Goal: Transaction & Acquisition: Purchase product/service

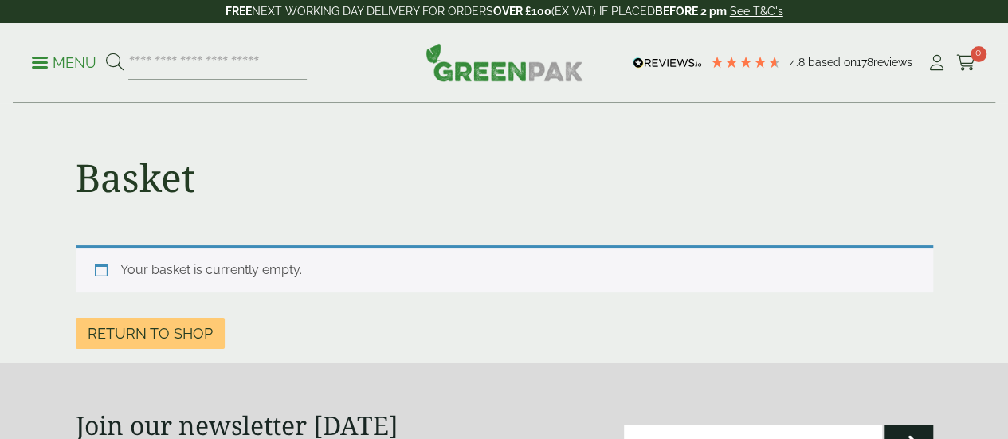
click at [83, 57] on p "Menu" at bounding box center [64, 62] width 65 height 19
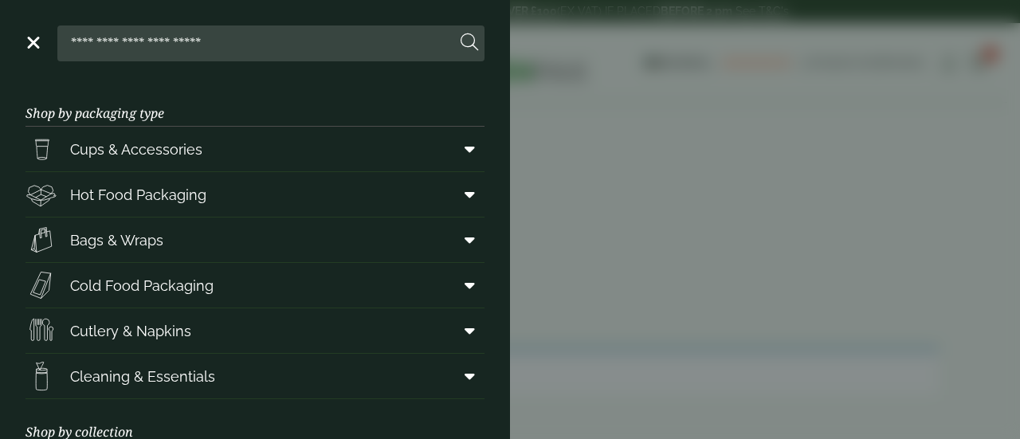
click at [25, 41] on link "Menu" at bounding box center [32, 41] width 16 height 16
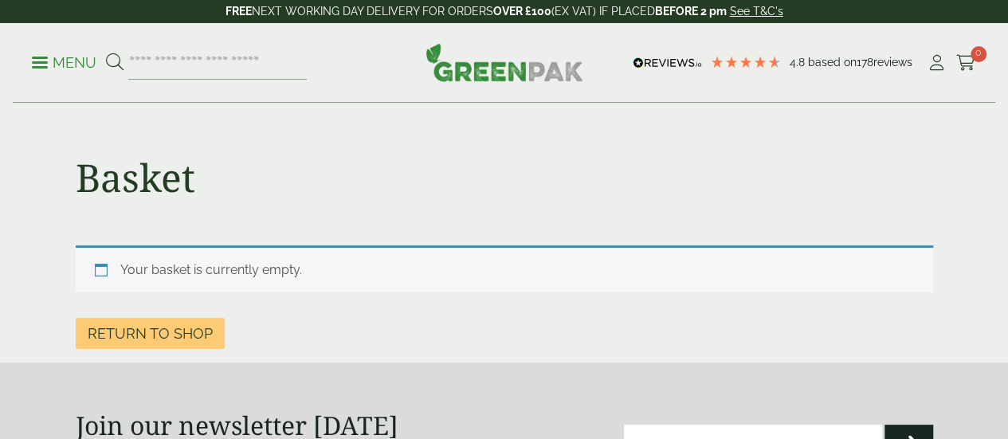
click at [923, 69] on div "4.8 Based on 178 reviews" at bounding box center [777, 63] width 299 height 24
click at [935, 65] on icon at bounding box center [937, 63] width 20 height 16
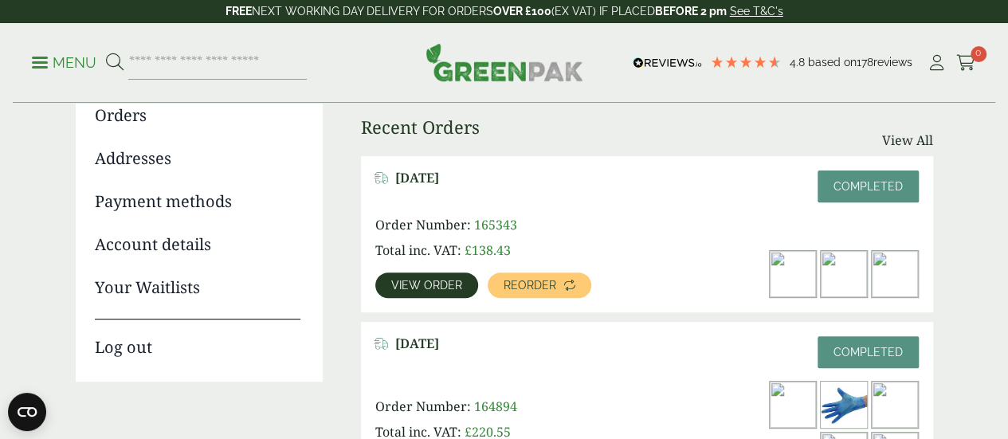
scroll to position [239, 0]
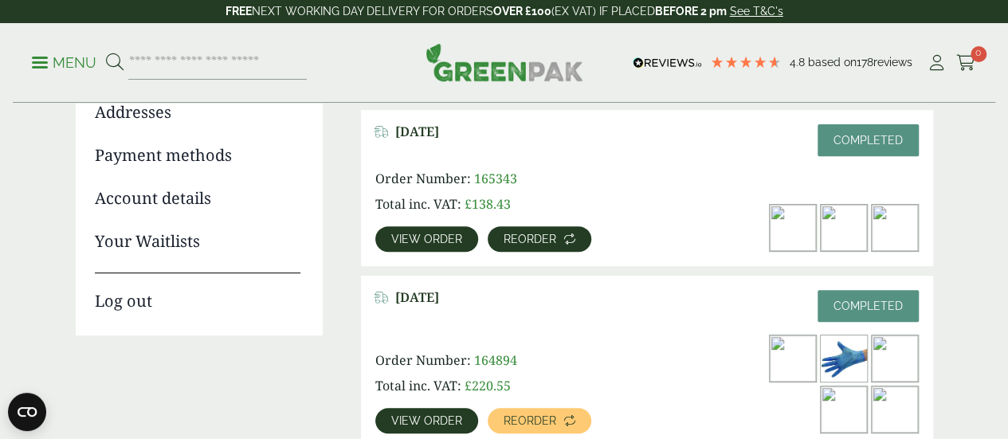
click at [567, 240] on icon at bounding box center [569, 238] width 11 height 11
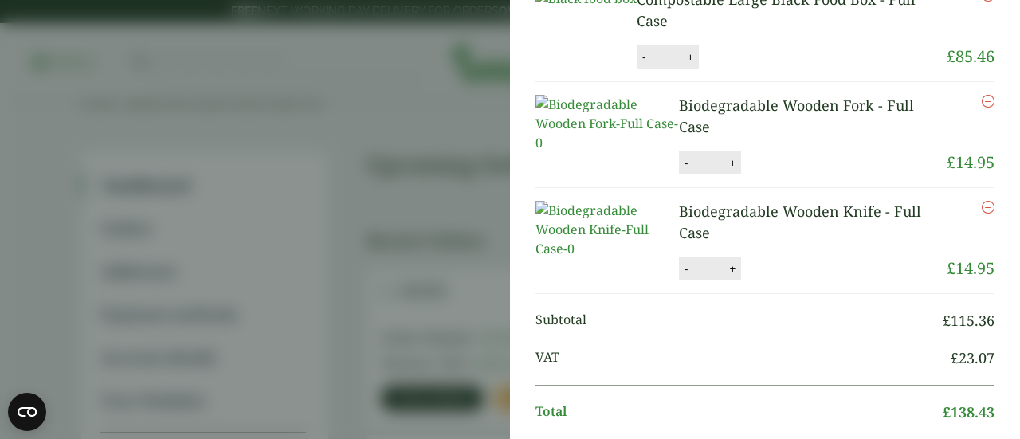
scroll to position [3, 0]
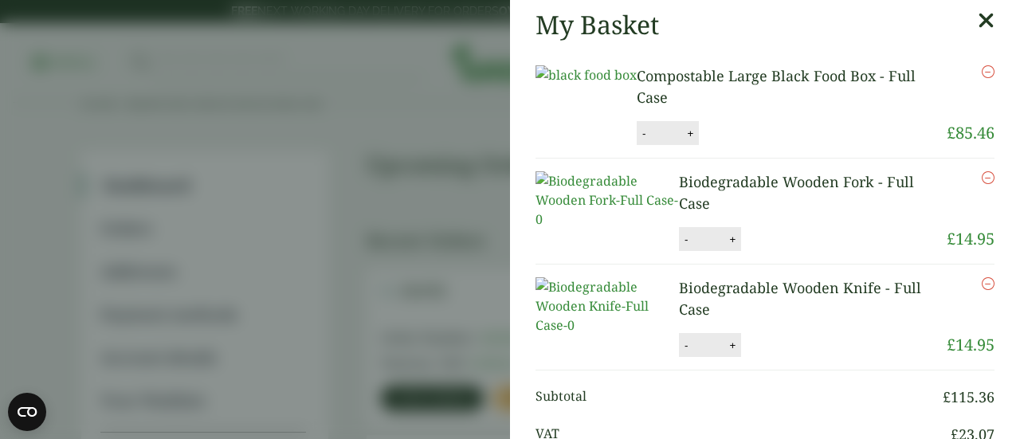
drag, startPoint x: 769, startPoint y: 100, endPoint x: 680, endPoint y: 79, distance: 91.8
click at [680, 79] on p "Compostable Large Black Food Box - Full Case" at bounding box center [792, 86] width 310 height 43
click at [692, 84] on link "Compostable Large Black Food Box - Full Case" at bounding box center [776, 86] width 279 height 41
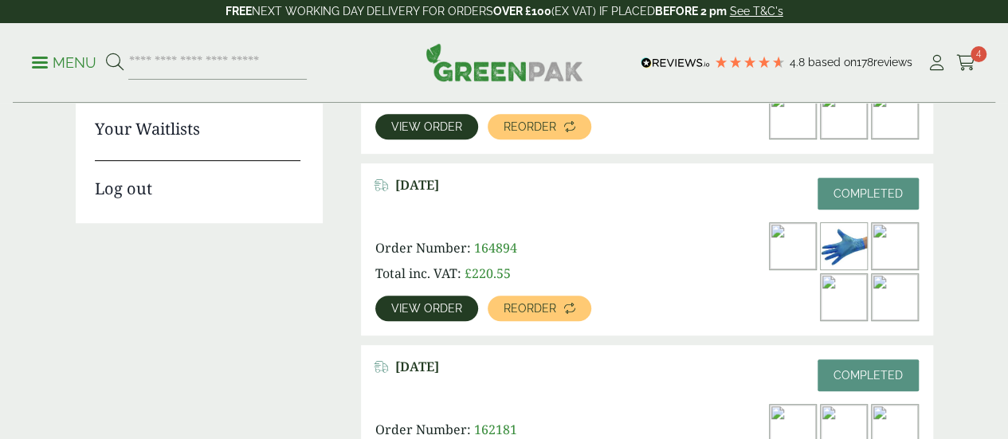
scroll to position [398, 0]
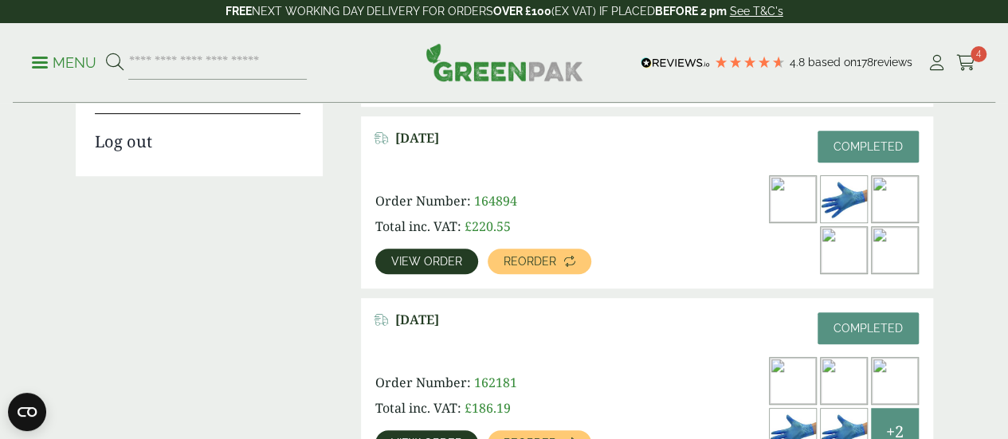
click at [429, 256] on span "View order" at bounding box center [426, 261] width 71 height 11
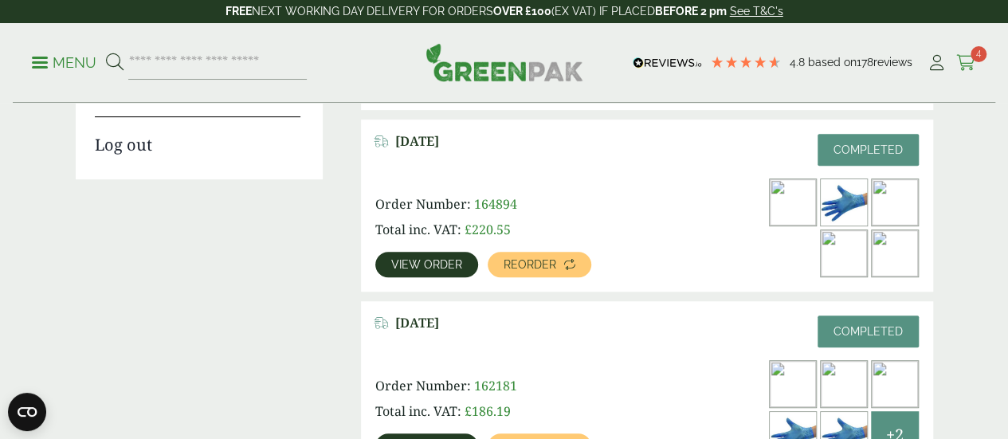
click at [976, 51] on span "4" at bounding box center [978, 54] width 16 height 16
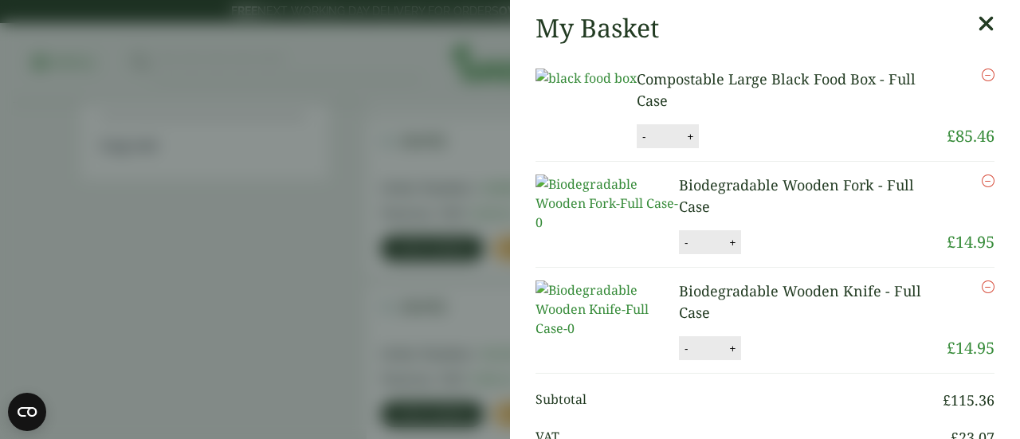
click at [413, 208] on aside "My Basket Compostable Large Black Food Box - Full Case Compostable Large Black …" at bounding box center [510, 219] width 1020 height 439
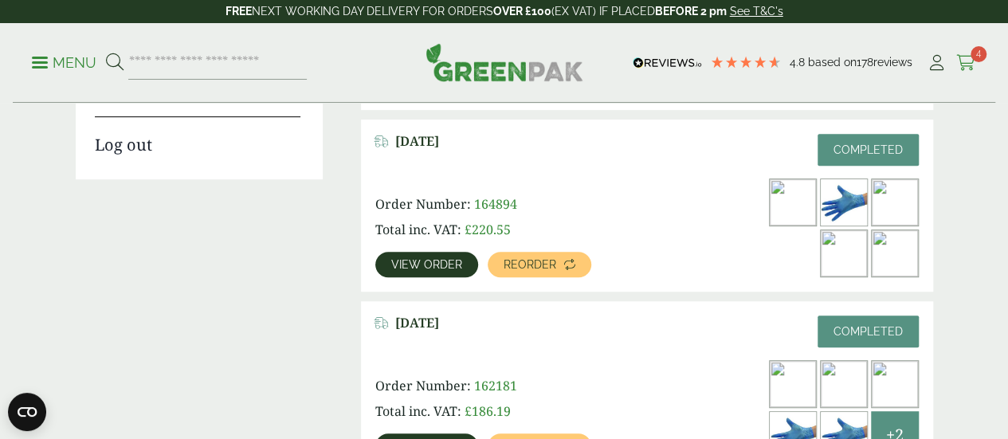
click at [965, 68] on icon at bounding box center [966, 63] width 20 height 16
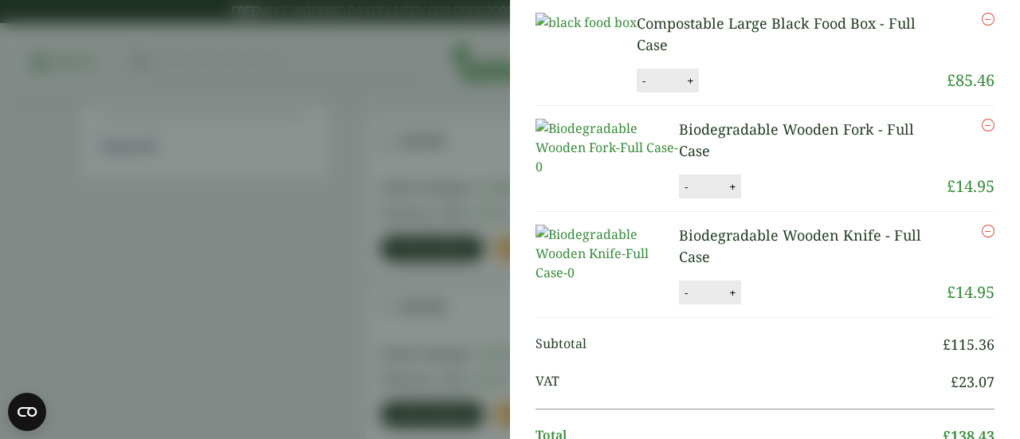
scroll to position [80, 0]
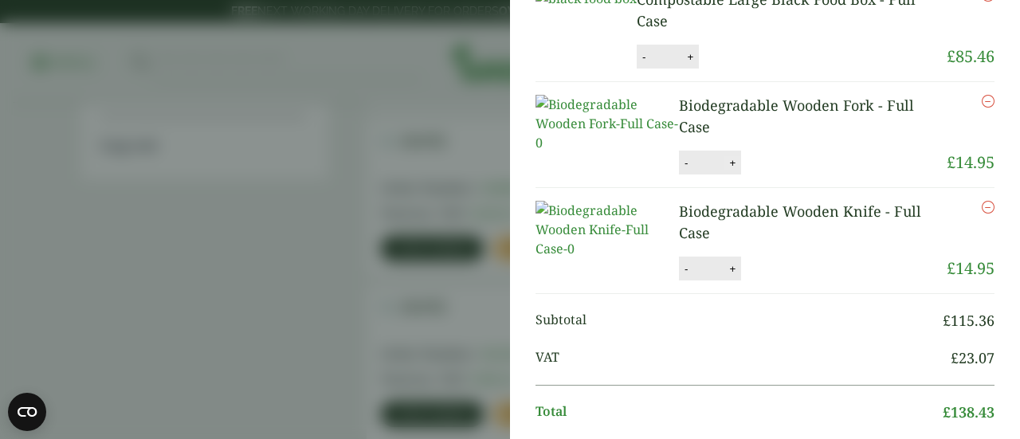
click at [732, 170] on button "+" at bounding box center [732, 163] width 16 height 14
click at [732, 188] on li "Biodegradable Wooden Fork - Full Case Biodegradable Wooden Fork - Full Case qua…" at bounding box center [764, 135] width 459 height 106
click at [725, 170] on button "+" at bounding box center [732, 163] width 16 height 14
click at [724, 170] on button "+" at bounding box center [732, 163] width 16 height 14
type input "*"
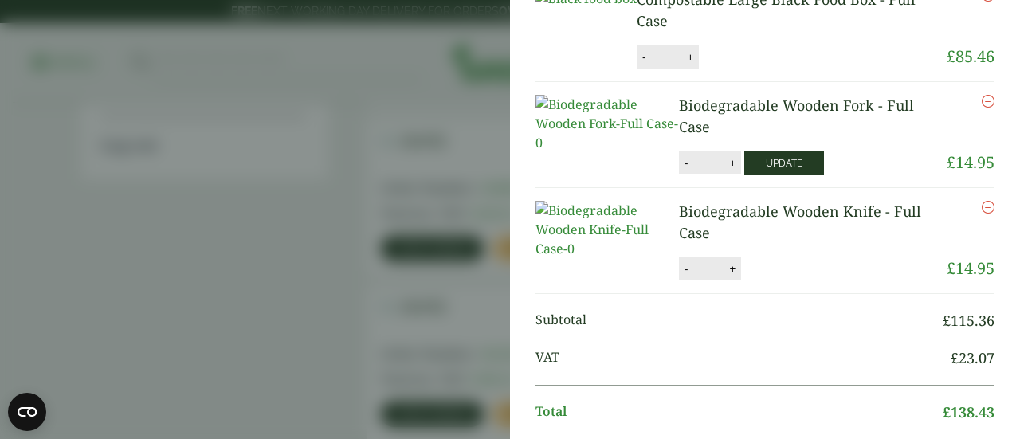
click at [747, 175] on button "Update" at bounding box center [784, 163] width 80 height 24
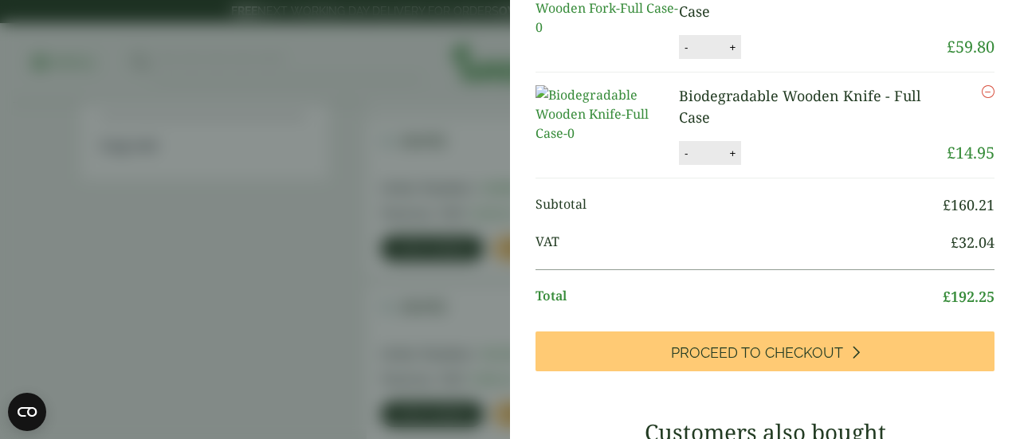
scroll to position [478, 0]
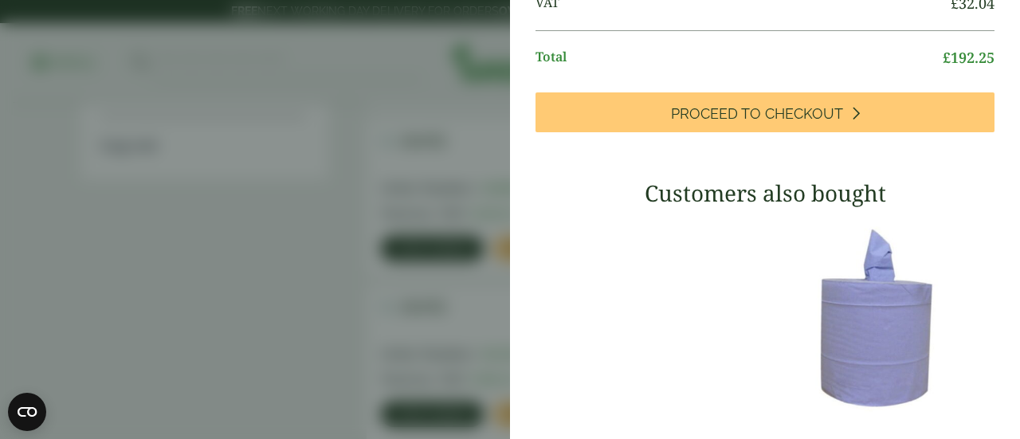
type input "*"
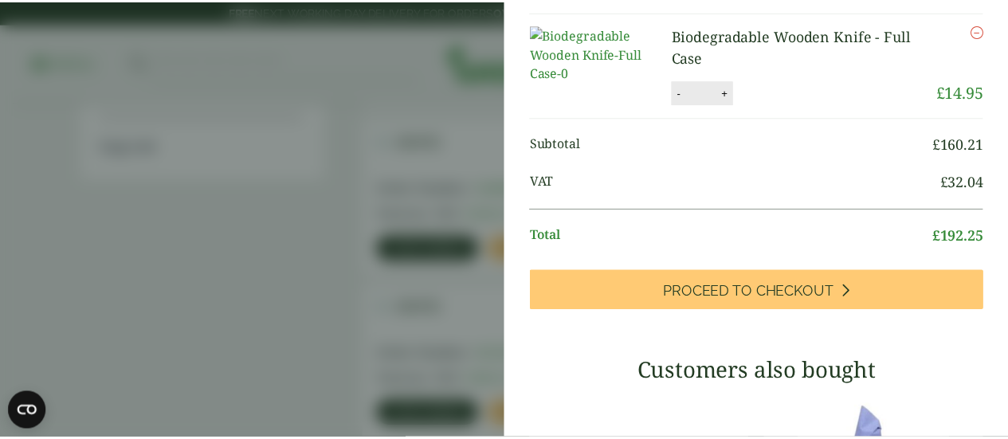
scroll to position [398, 0]
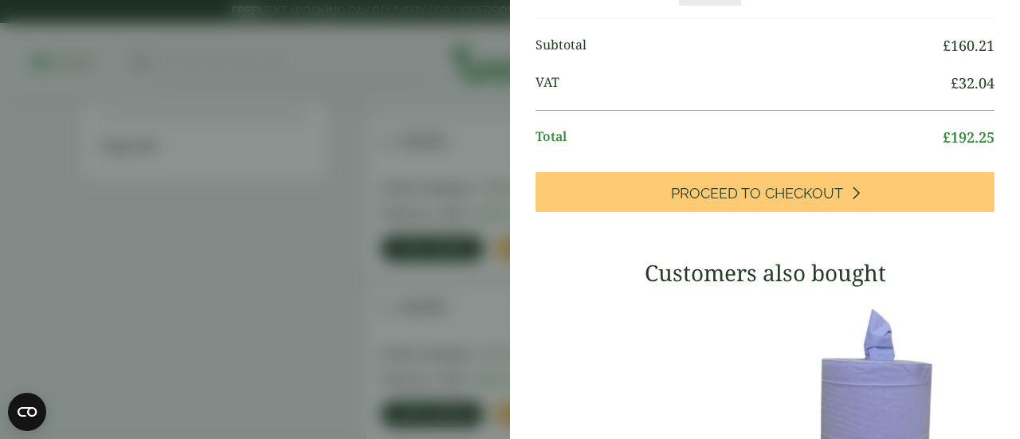
click at [344, 227] on aside "Basket quantity updated My Basket Compostable Large Black Food Box - Full Case …" at bounding box center [510, 219] width 1020 height 439
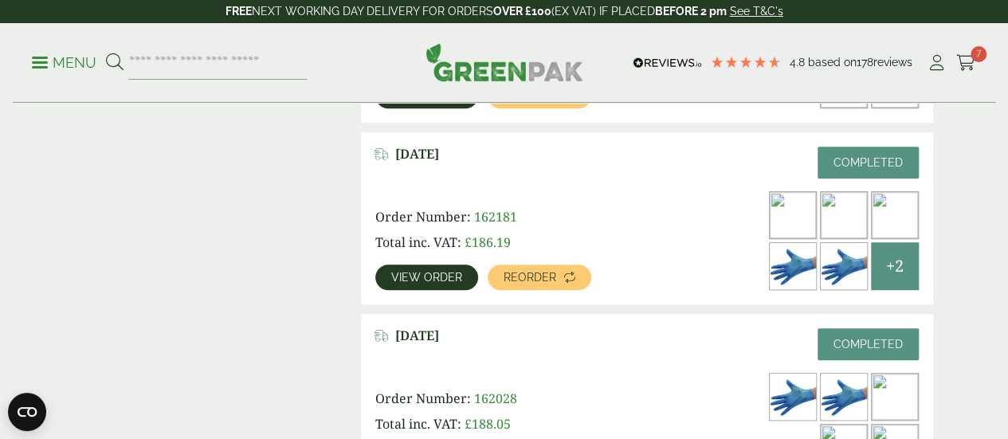
scroll to position [634, 0]
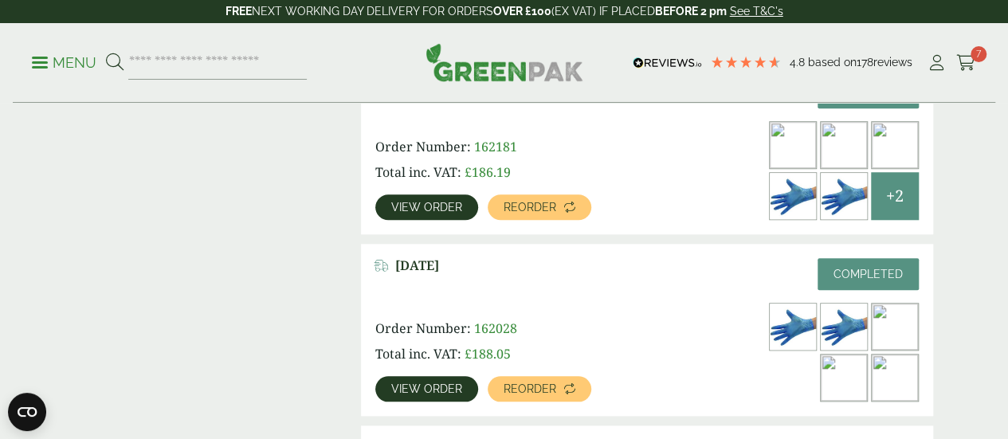
click at [467, 194] on link "View order" at bounding box center [426, 206] width 103 height 25
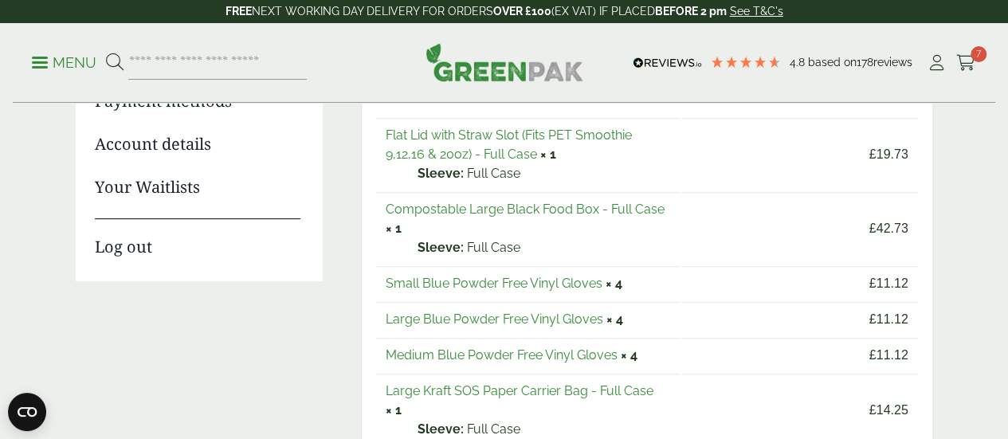
scroll to position [319, 0]
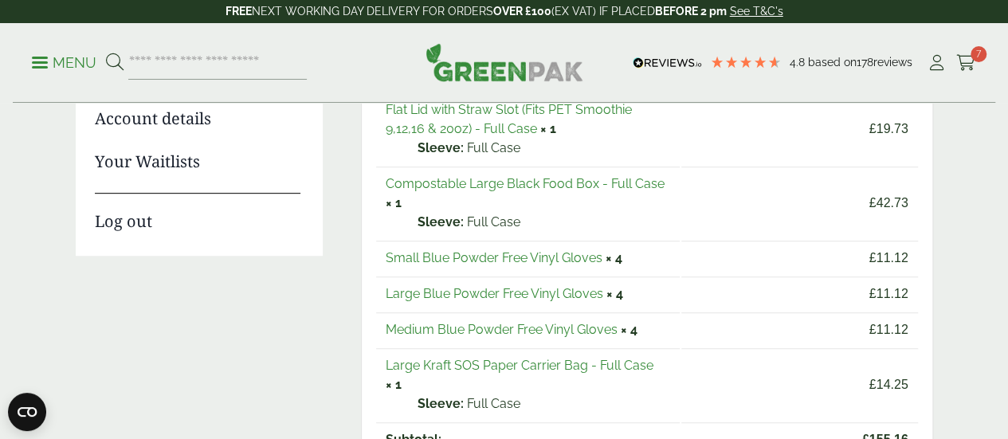
drag, startPoint x: 457, startPoint y: 256, endPoint x: 272, endPoint y: 294, distance: 189.5
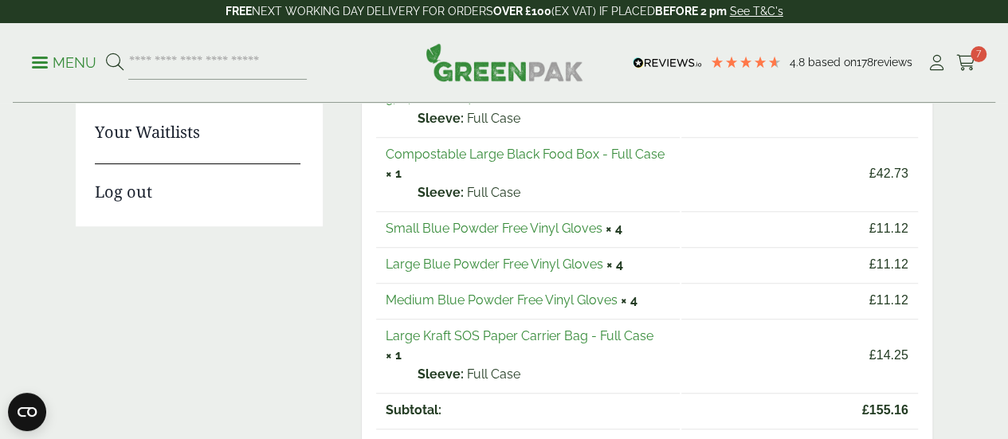
scroll to position [398, 0]
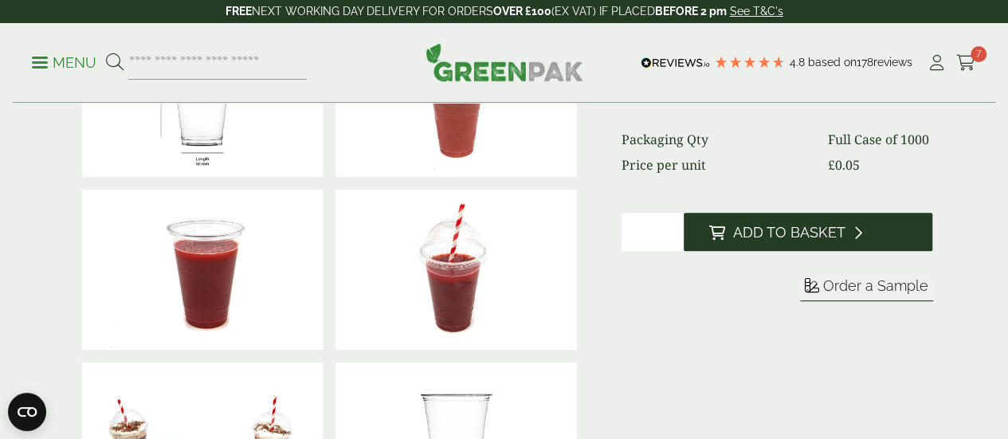
click at [754, 251] on button "Add to Basket" at bounding box center [808, 232] width 249 height 38
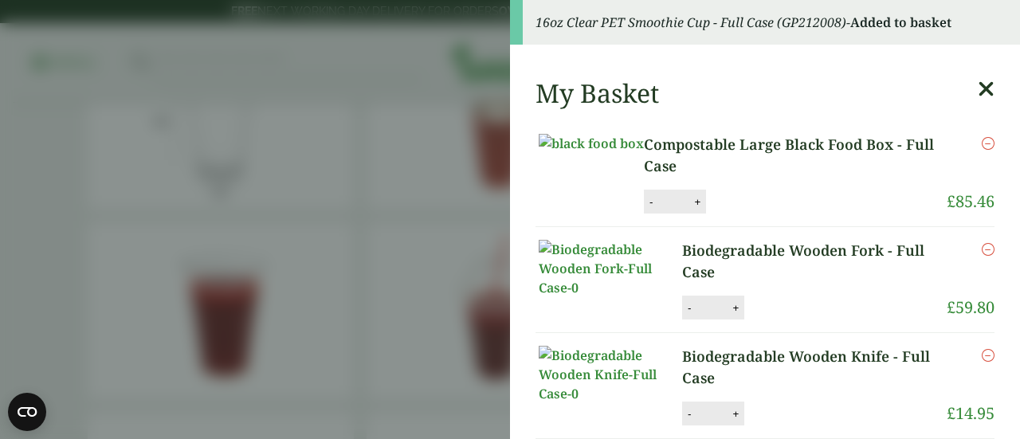
scroll to position [398, 0]
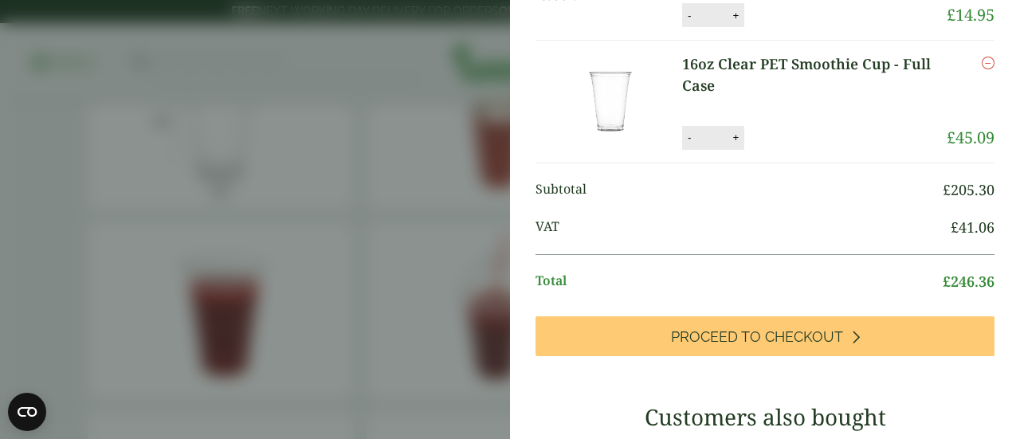
click at [736, 144] on button "+" at bounding box center [735, 138] width 16 height 14
type input "*"
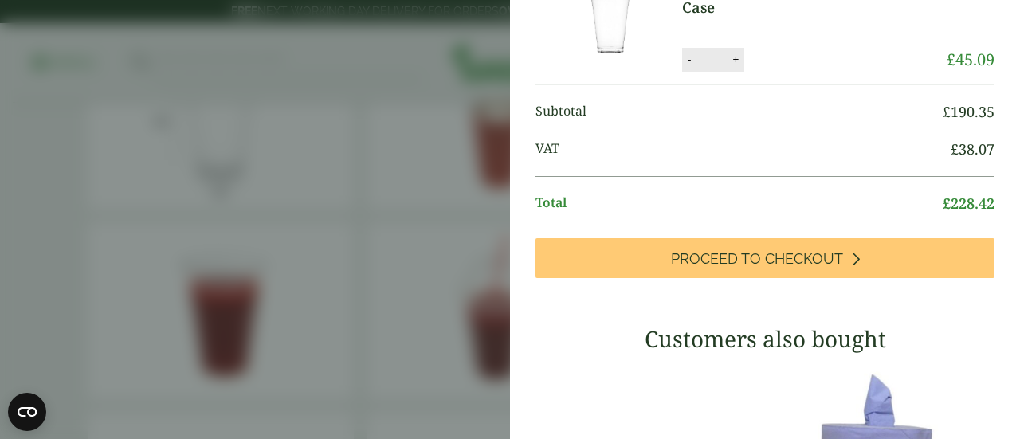
scroll to position [464, 0]
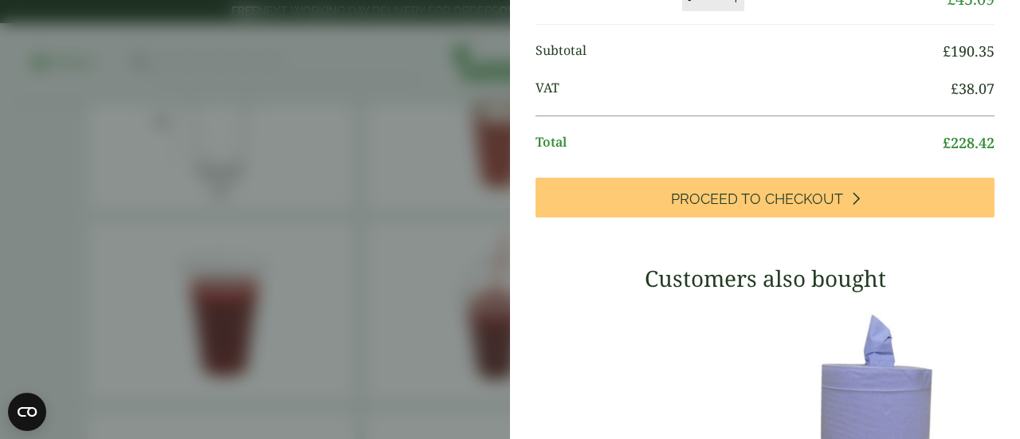
click at [735, 6] on button "+" at bounding box center [735, 0] width 16 height 14
type input "*"
click at [768, 12] on button "Update" at bounding box center [787, 0] width 80 height 24
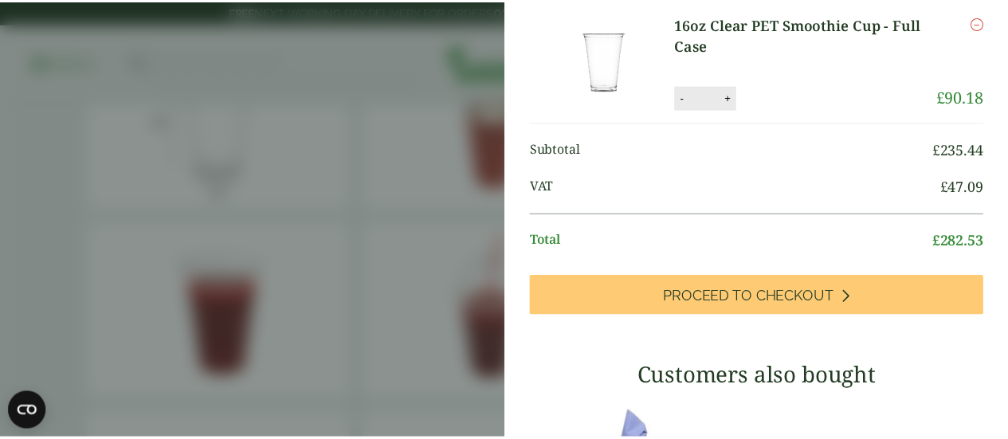
scroll to position [0, 0]
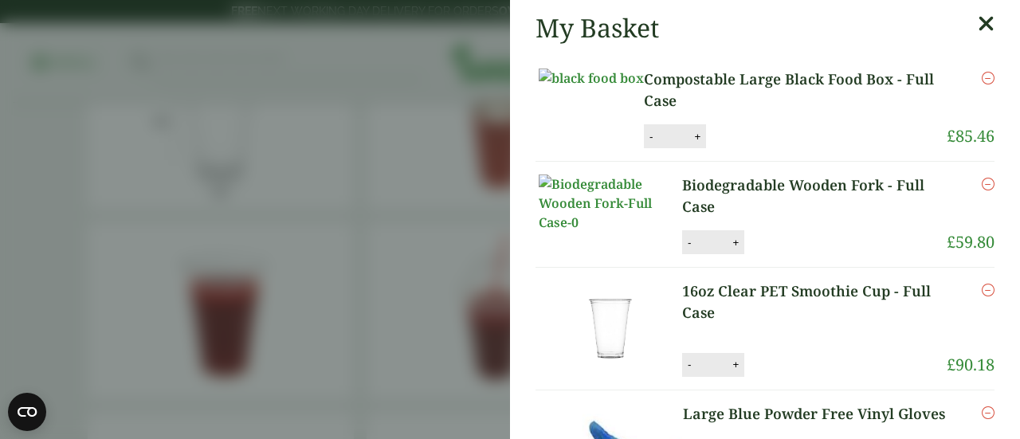
click at [331, 76] on aside "My Basket Compostable Large Black Food Box - Full Case Compostable Large Black …" at bounding box center [510, 219] width 1020 height 439
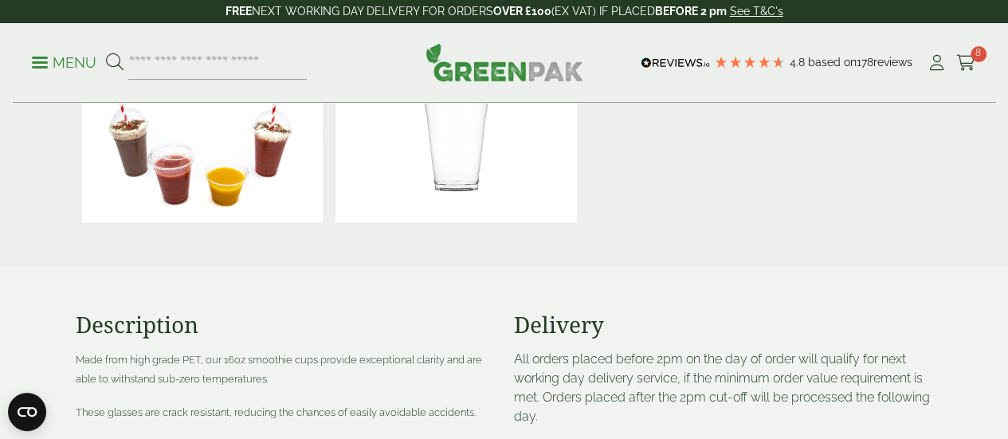
scroll to position [637, 0]
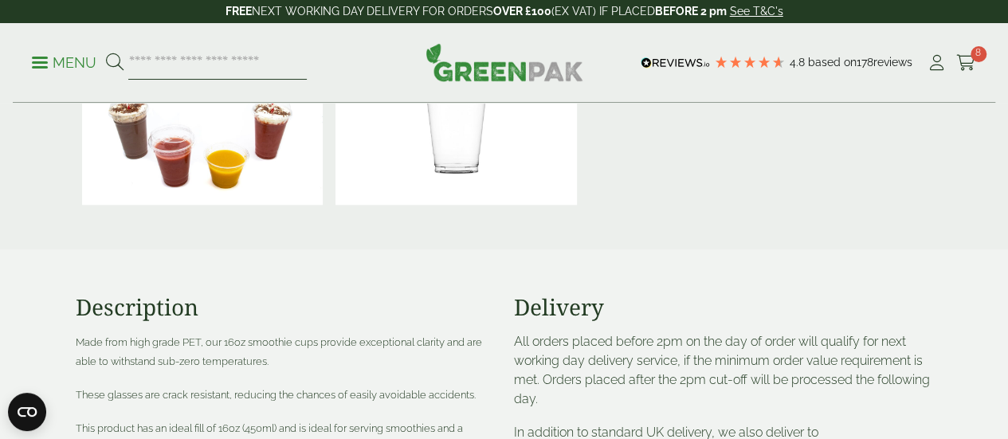
click at [289, 75] on input "search" at bounding box center [217, 62] width 178 height 33
type input "*"
type input "***"
click at [106, 53] on button at bounding box center [115, 63] width 18 height 21
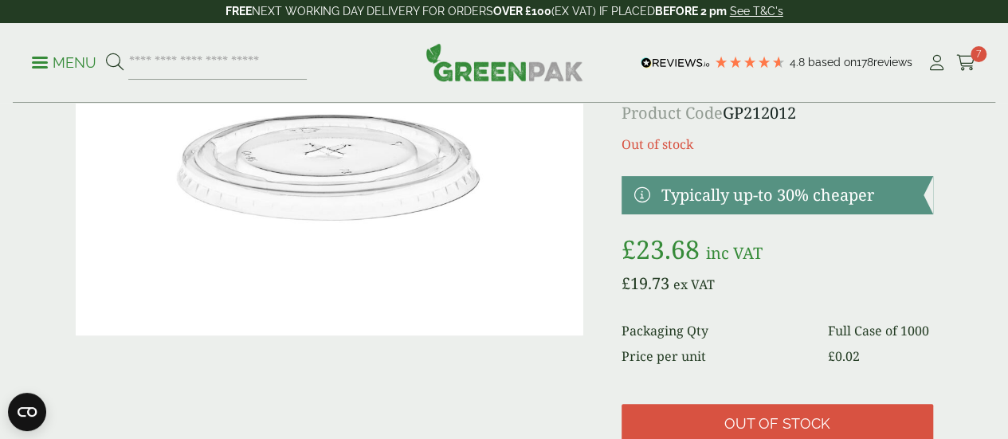
scroll to position [159, 0]
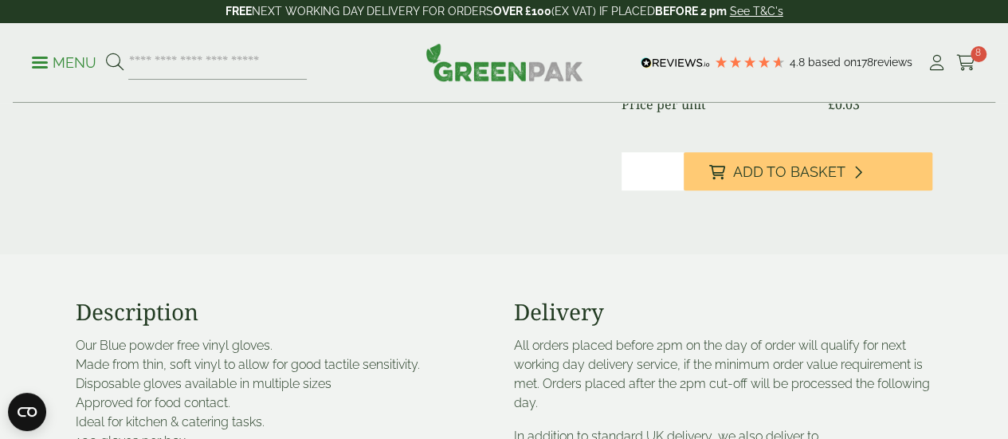
click at [682, 186] on input "*" at bounding box center [652, 171] width 62 height 38
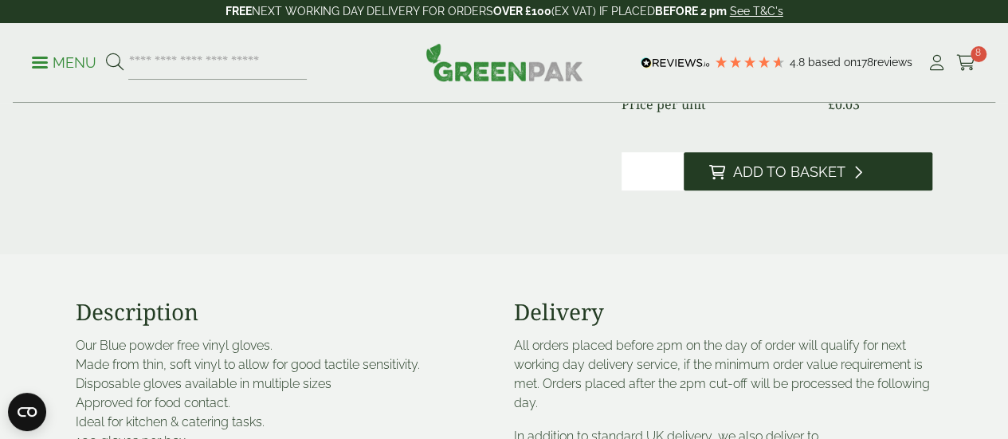
type input "**"
click at [818, 181] on span "Add to Basket" at bounding box center [789, 172] width 112 height 18
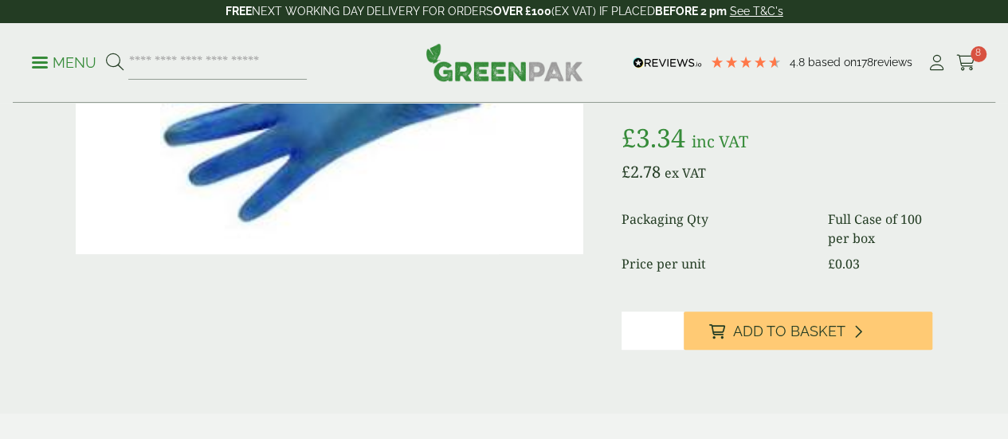
click at [684, 350] on input "*" at bounding box center [652, 331] width 62 height 38
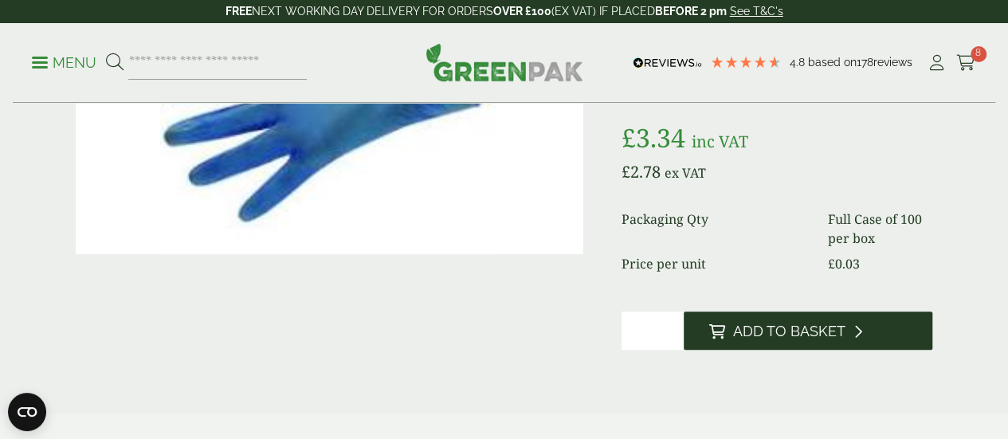
type input "**"
click at [766, 350] on button "Add to Basket" at bounding box center [808, 331] width 249 height 38
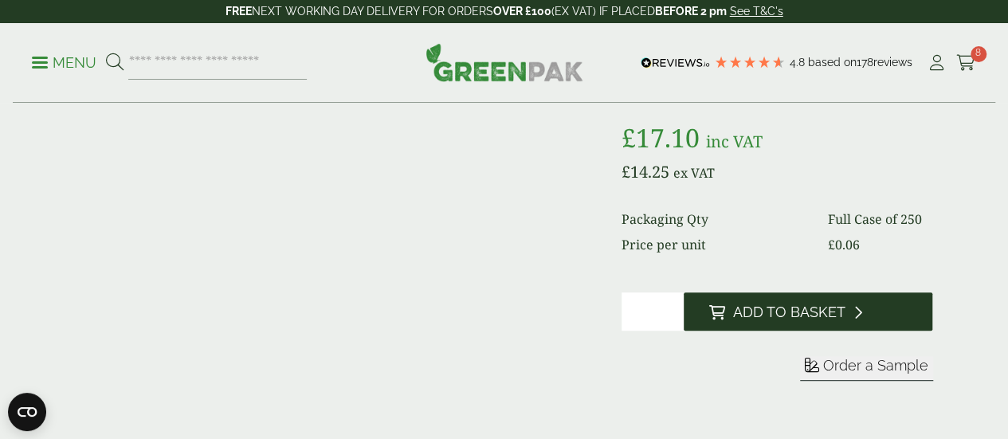
type input "*"
click at [814, 321] on span "Add to Basket" at bounding box center [789, 313] width 112 height 18
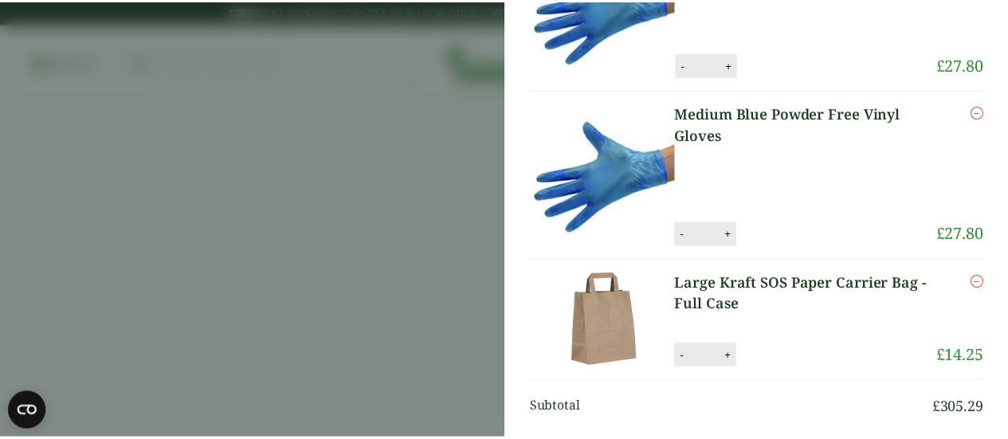
scroll to position [400, 0]
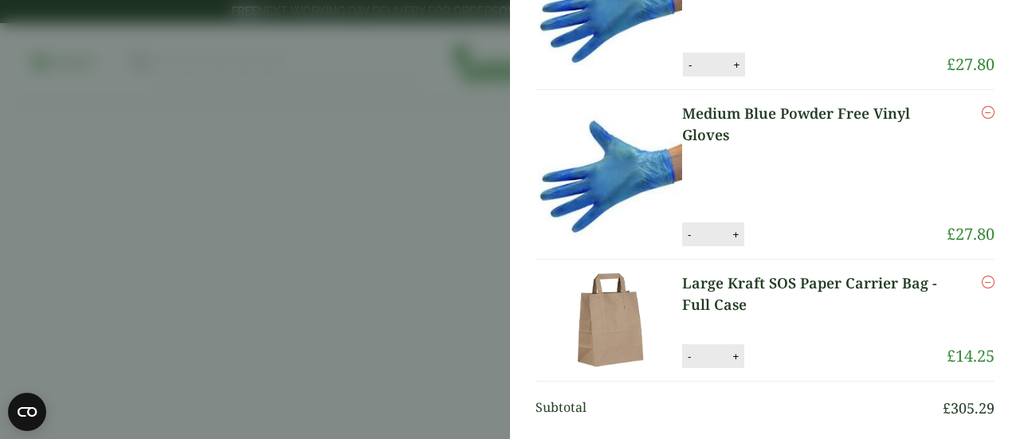
click at [354, 206] on aside "My Basket Compostable Large Black Food Box - Full Case Compostable Large Black …" at bounding box center [510, 219] width 1020 height 439
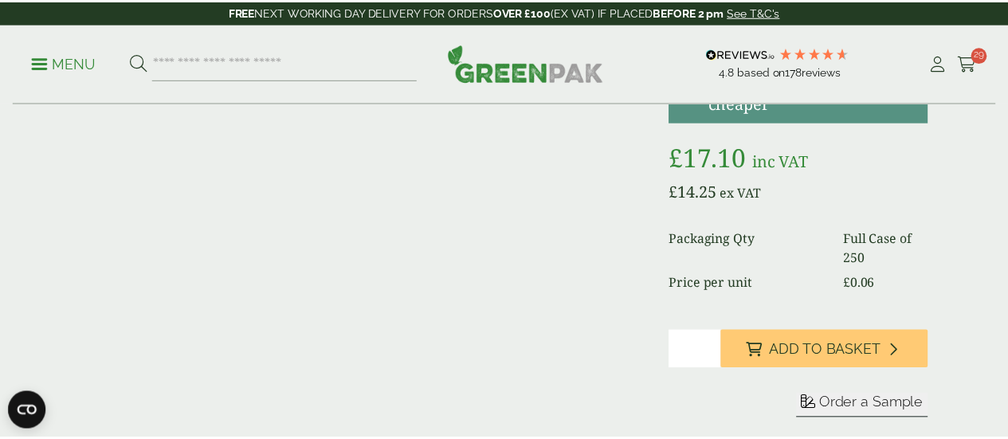
scroll to position [398, 0]
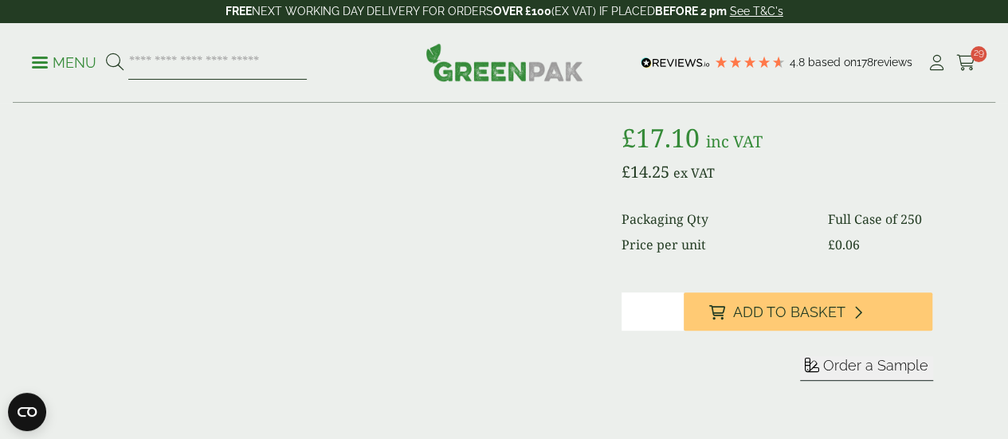
click at [282, 61] on input "search" at bounding box center [217, 62] width 178 height 33
type input "*****"
click at [106, 53] on button at bounding box center [115, 63] width 18 height 21
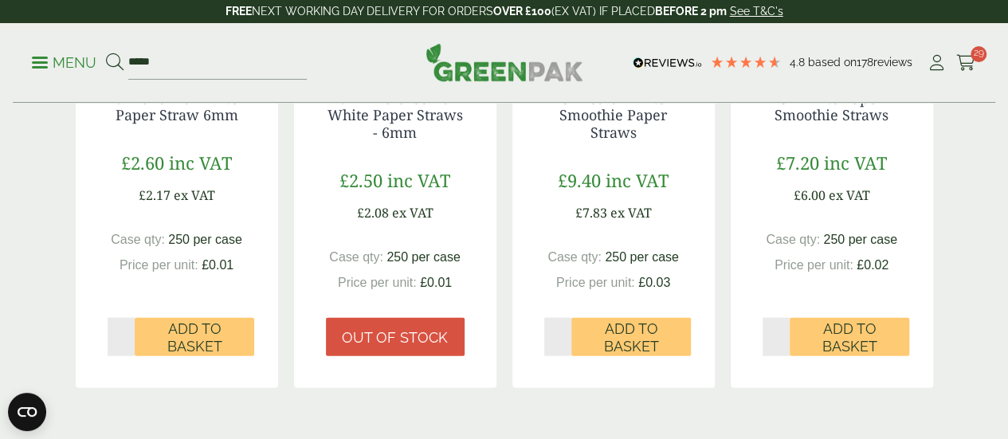
scroll to position [1354, 0]
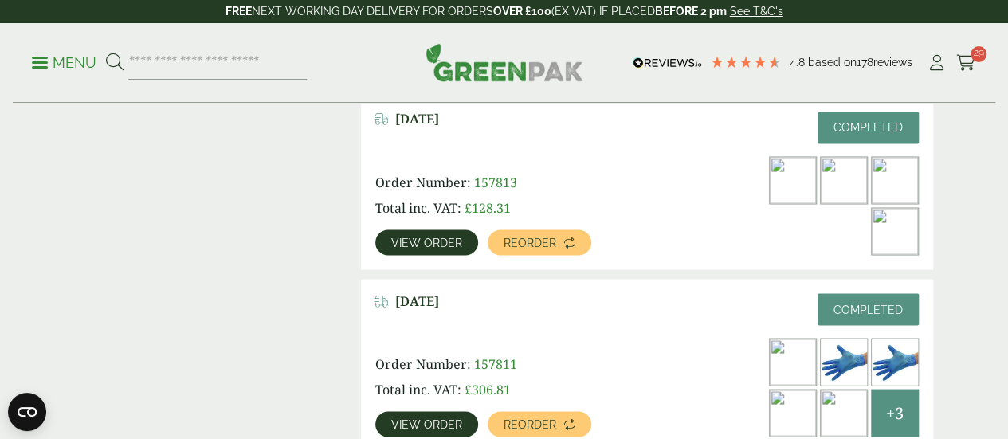
scroll to position [1351, 0]
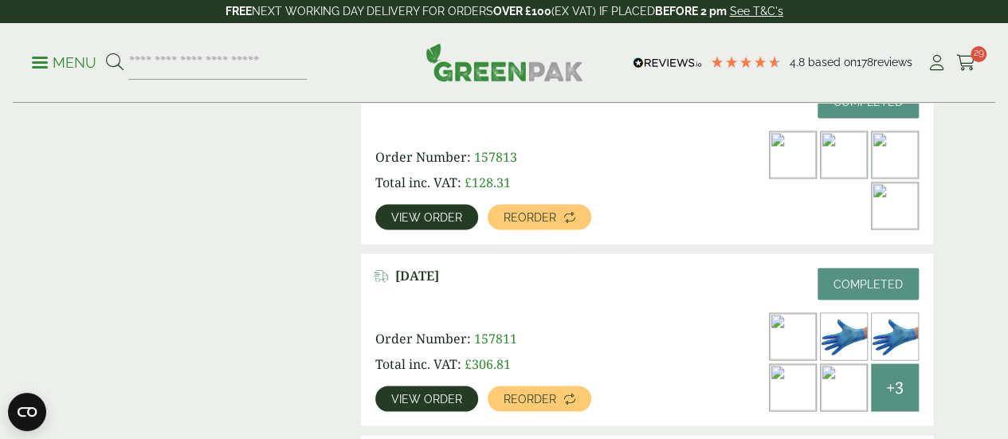
click at [422, 393] on span "View order" at bounding box center [426, 398] width 71 height 11
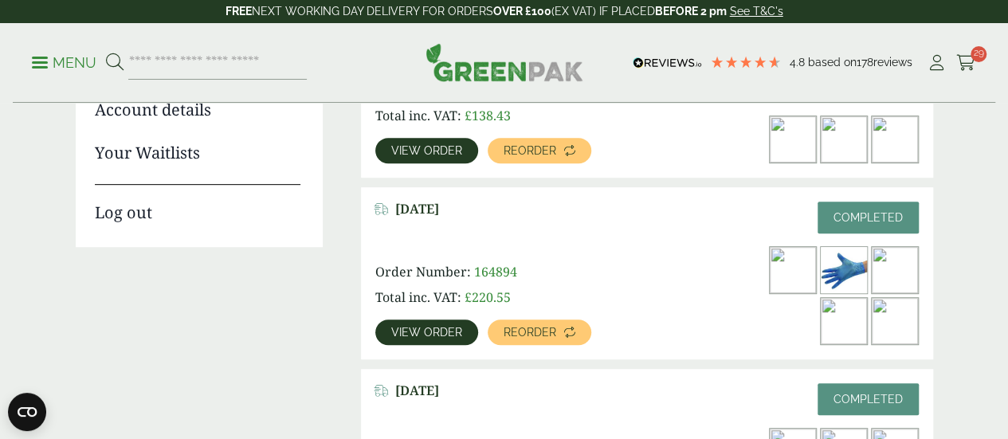
scroll to position [331, 0]
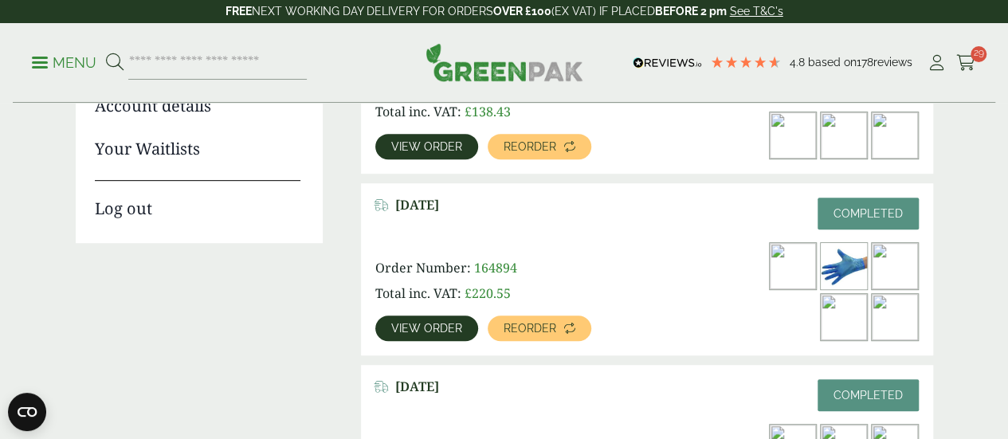
click at [406, 323] on span "View order" at bounding box center [426, 328] width 71 height 11
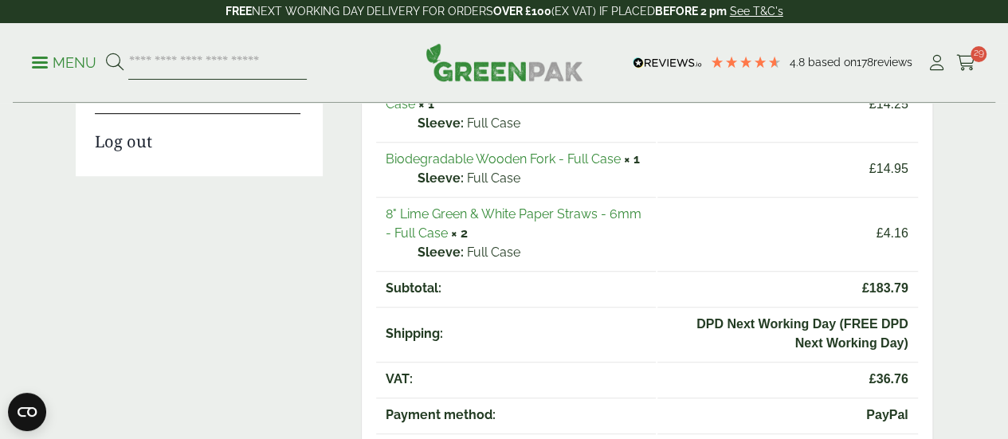
click at [274, 66] on input "search" at bounding box center [217, 62] width 178 height 33
type input "*****"
click at [106, 53] on button at bounding box center [115, 63] width 18 height 21
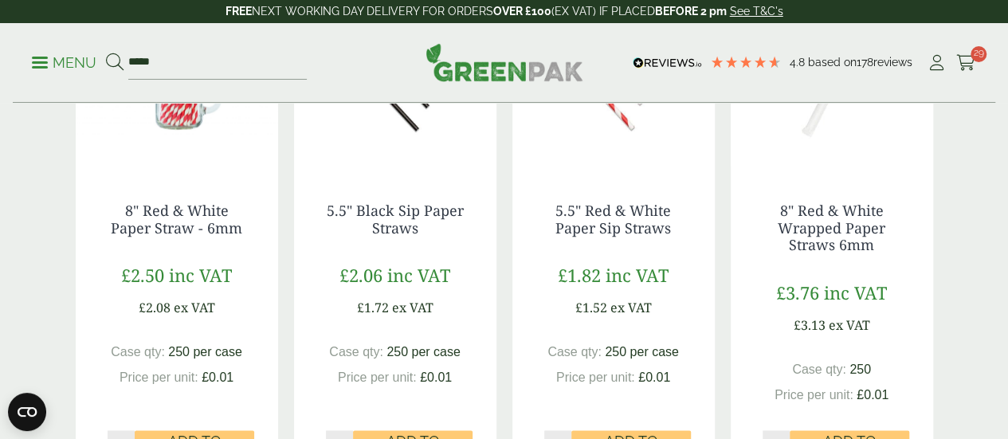
scroll to position [1036, 0]
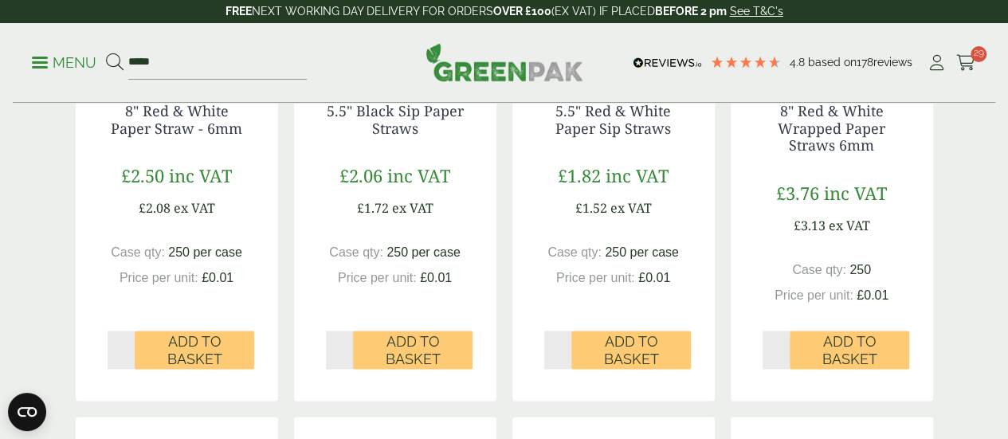
click at [120, 369] on input "*" at bounding box center [122, 350] width 28 height 38
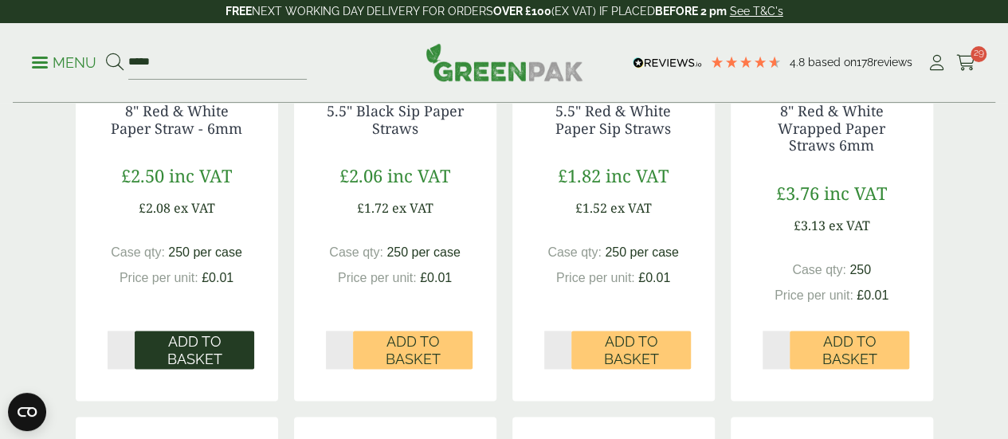
type input "*"
click at [180, 367] on span "Add to Basket" at bounding box center [194, 350] width 97 height 34
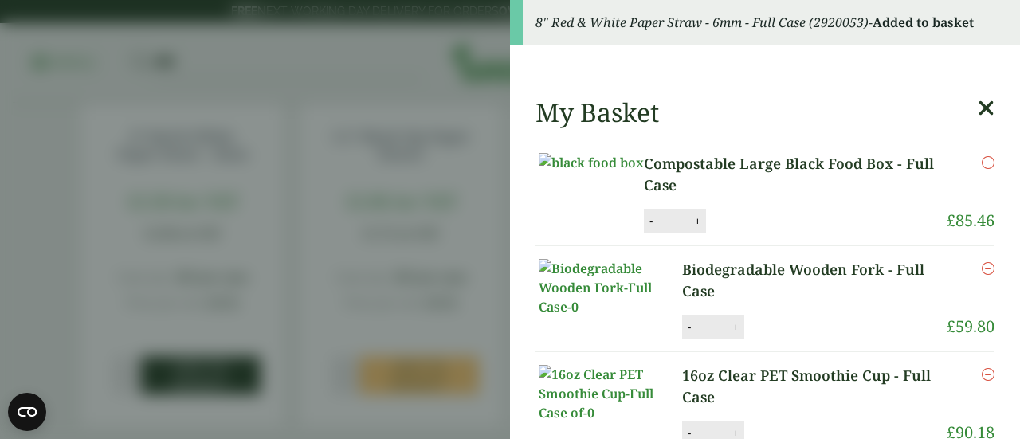
click at [180, 371] on aside "8" Red & White Paper Straw - 6mm - Full Case (2920053) - Added to basket My Bas…" at bounding box center [510, 219] width 1020 height 439
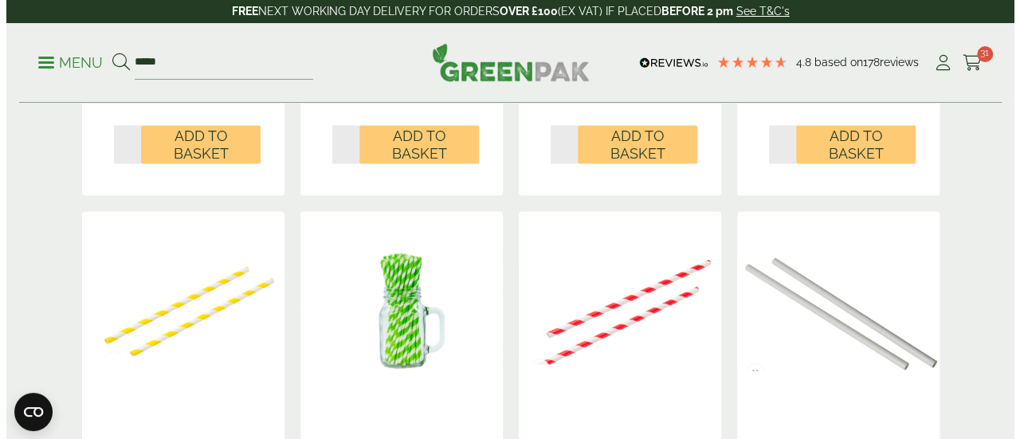
scroll to position [1195, 0]
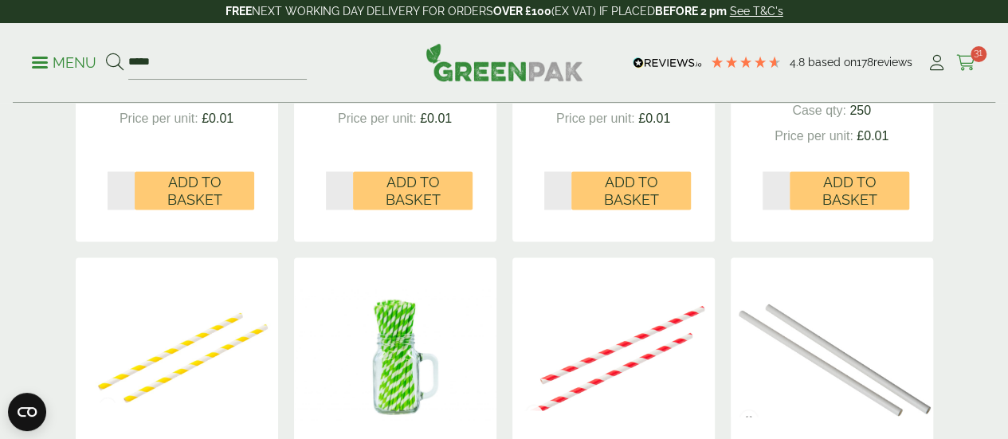
click at [966, 61] on icon at bounding box center [966, 63] width 20 height 16
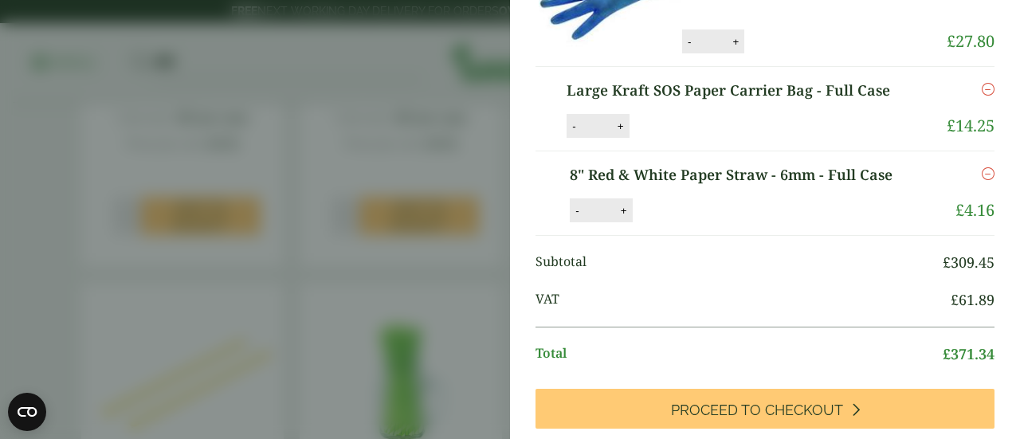
scroll to position [956, 0]
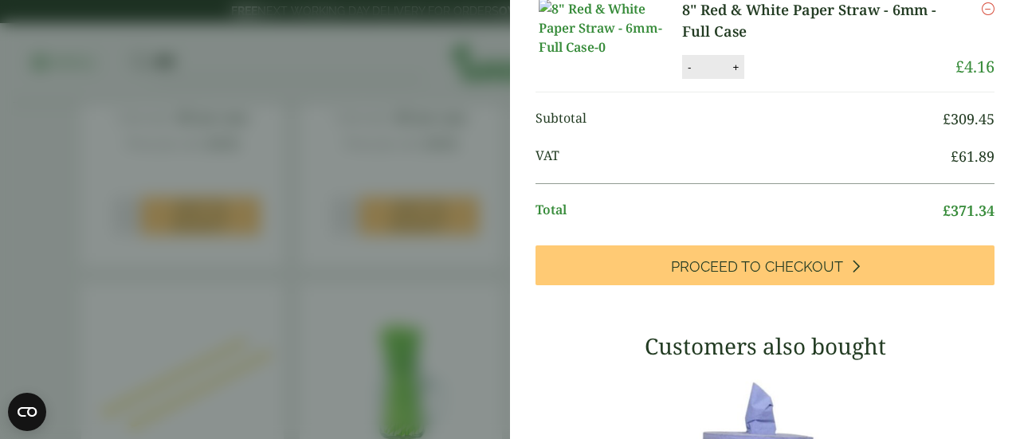
click at [709, 84] on input "*" at bounding box center [712, 66] width 32 height 33
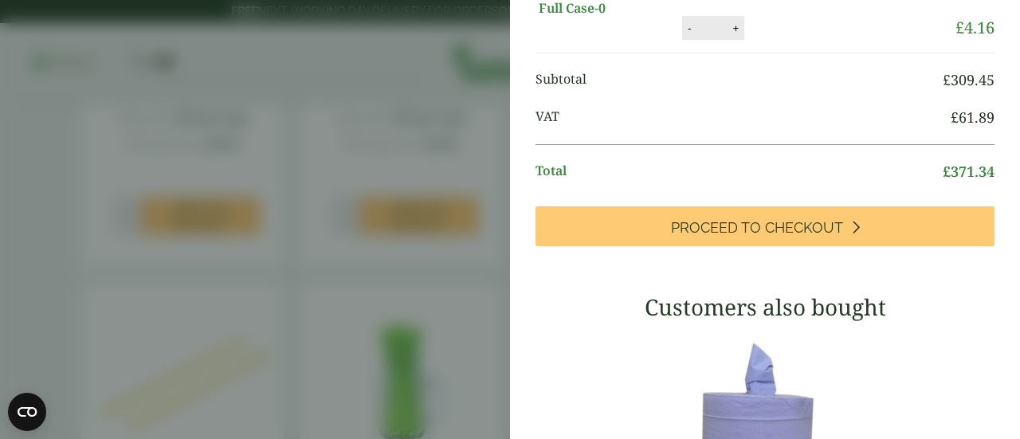
scroll to position [872, 0]
type input "**"
click at [782, 40] on div "8" Red & White Paper Straw - 6mm - Full Case quantity - ** + Update" at bounding box center [798, 28] width 233 height 24
click at [781, 41] on button "Update" at bounding box center [787, 29] width 80 height 24
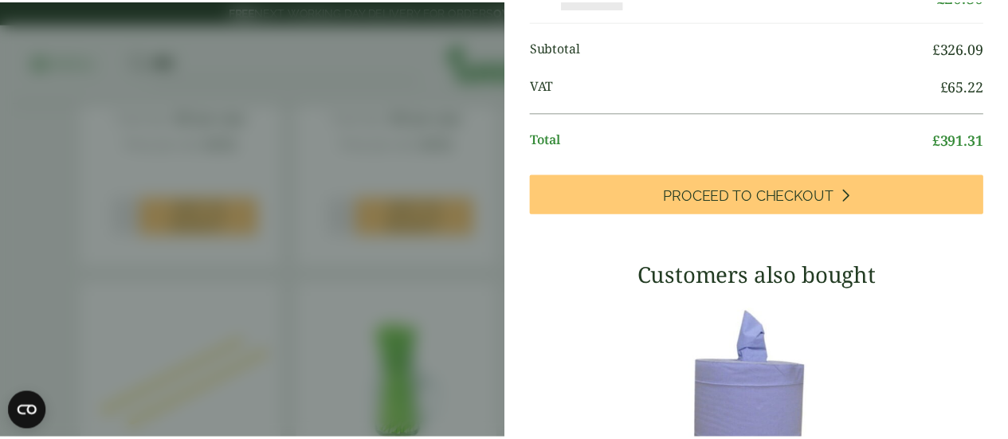
scroll to position [0, 0]
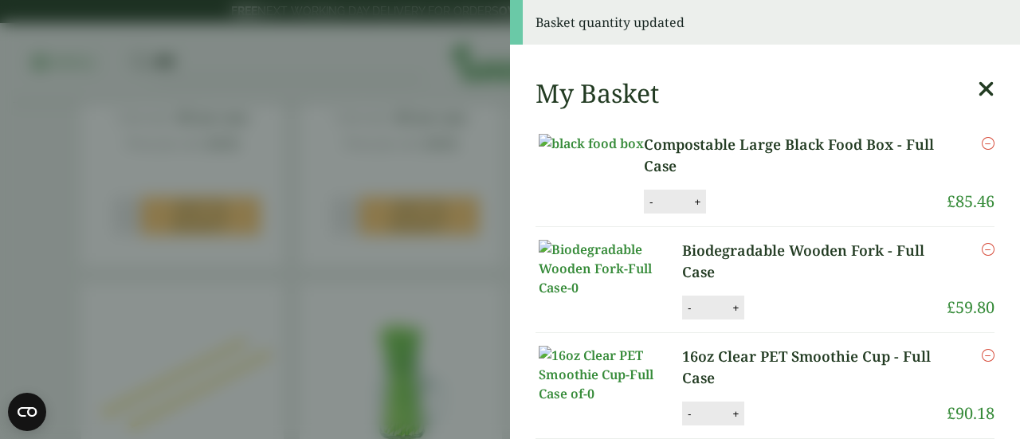
click at [280, 224] on aside "Basket quantity updated My Basket Compostable Large Black Food Box - Full Case …" at bounding box center [510, 219] width 1020 height 439
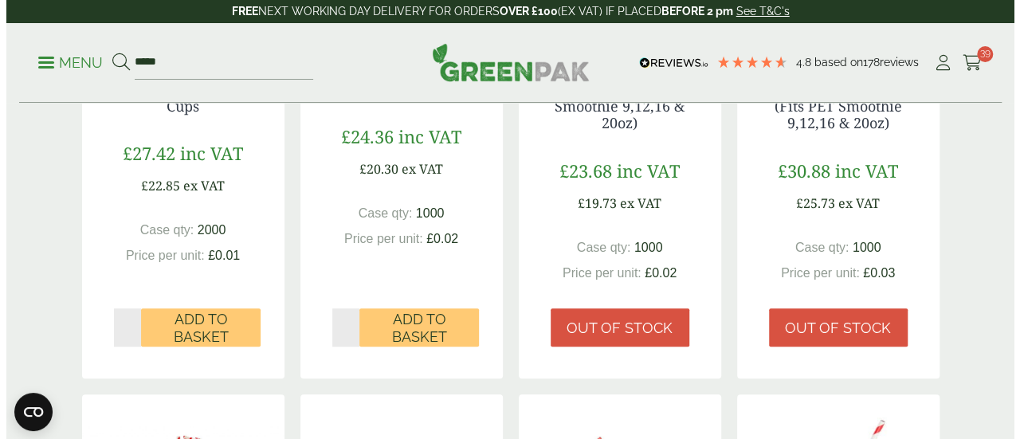
scroll to position [478, 0]
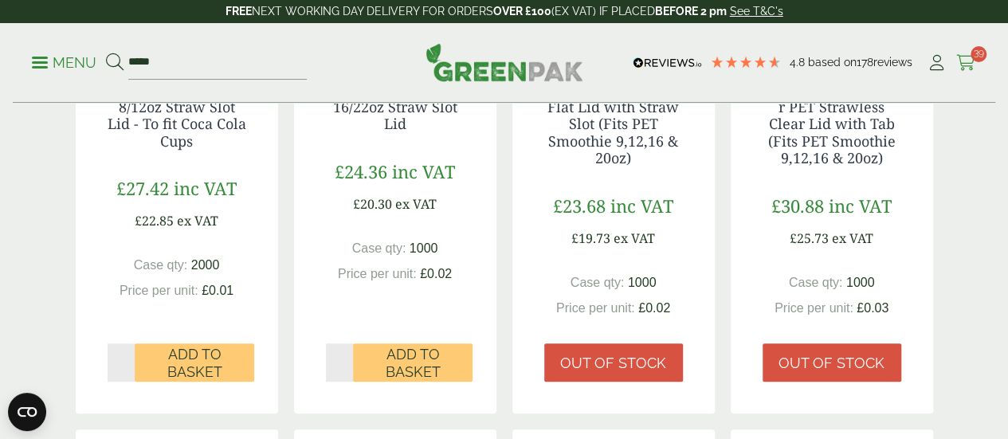
click at [966, 55] on icon at bounding box center [966, 63] width 20 height 16
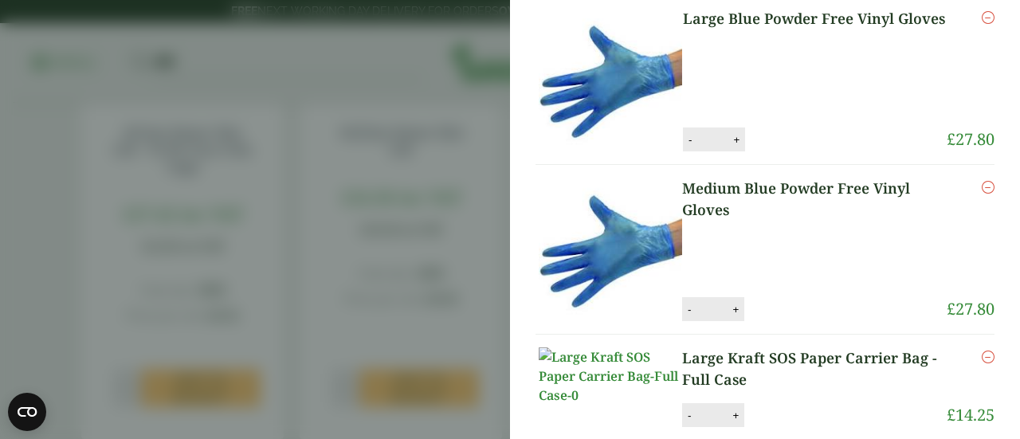
scroll to position [319, 0]
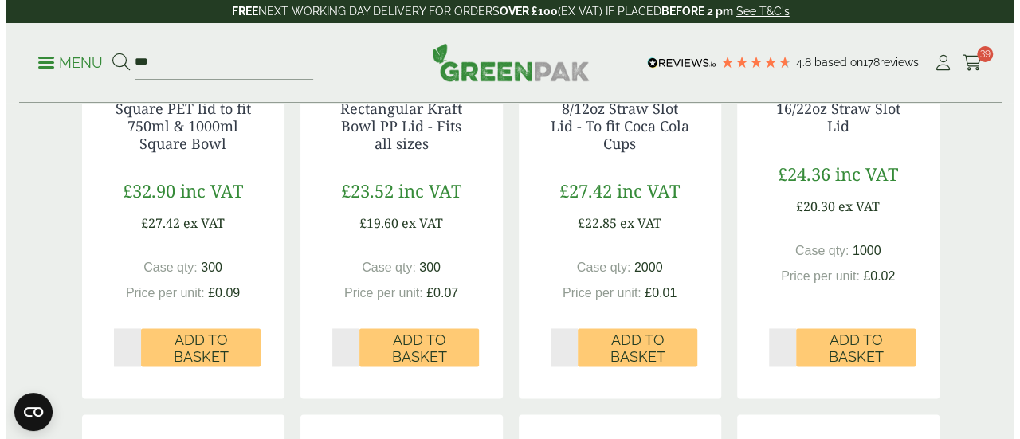
scroll to position [1036, 0]
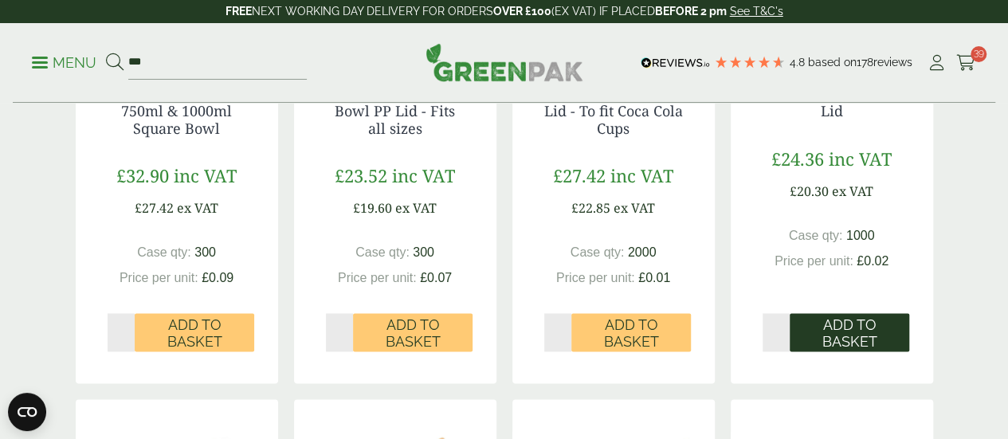
drag, startPoint x: 784, startPoint y: 355, endPoint x: 793, endPoint y: 355, distance: 8.8
type input "*"
click at [784, 351] on input "*" at bounding box center [776, 332] width 28 height 38
click at [826, 351] on span "Add to Basket" at bounding box center [849, 333] width 97 height 34
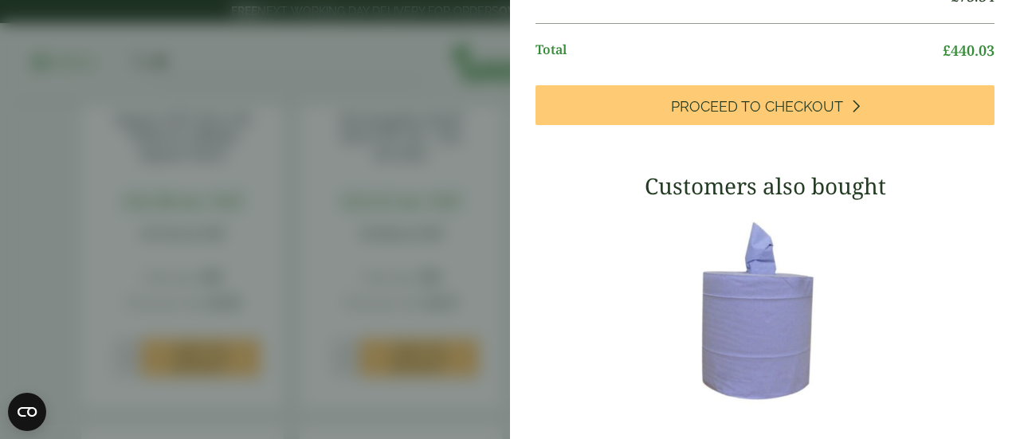
scroll to position [1281, 0]
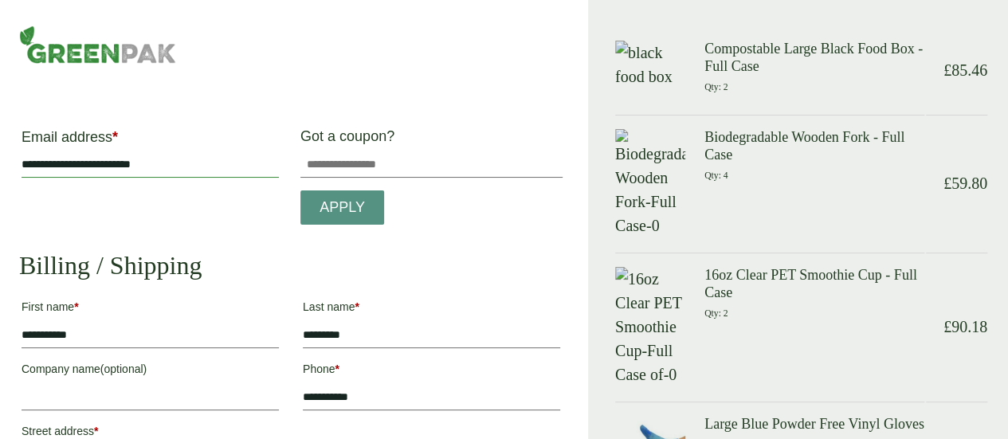
drag, startPoint x: 202, startPoint y: 165, endPoint x: 13, endPoint y: 157, distance: 189.8
type input "**********"
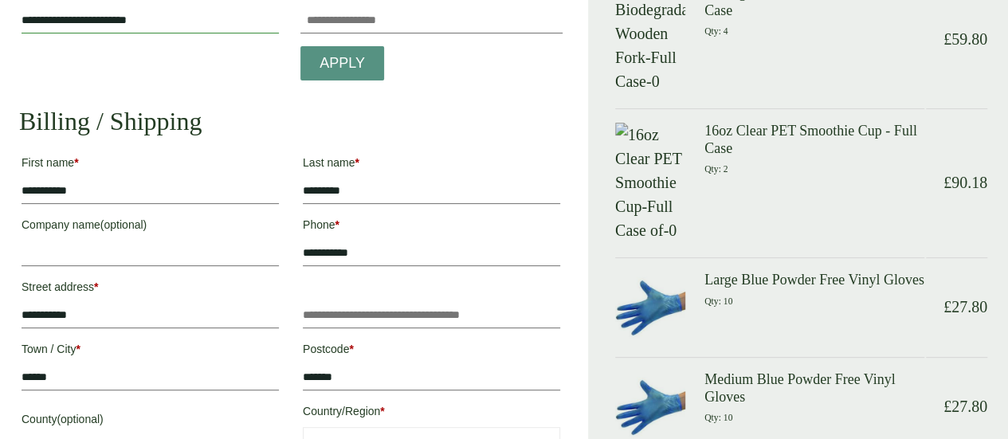
scroll to position [159, 0]
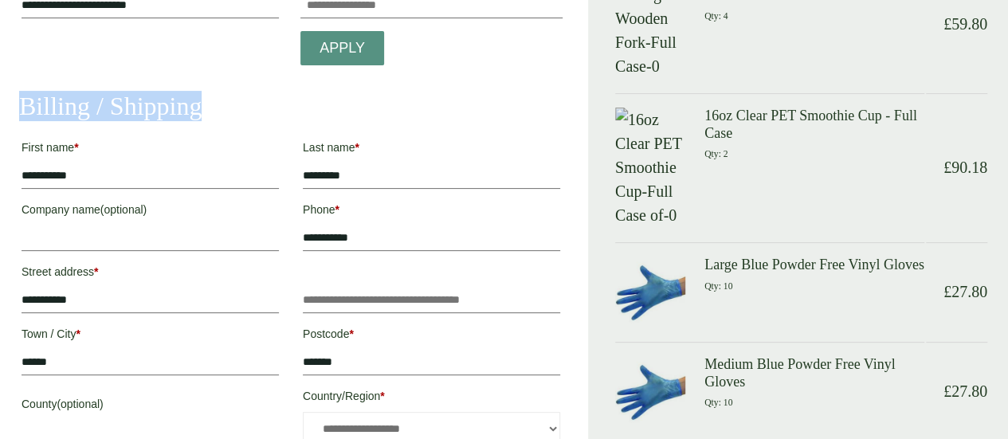
drag, startPoint x: 234, startPoint y: 108, endPoint x: 67, endPoint y: 95, distance: 167.9
click at [152, 96] on h2 "Billing / Shipping" at bounding box center [290, 106] width 543 height 30
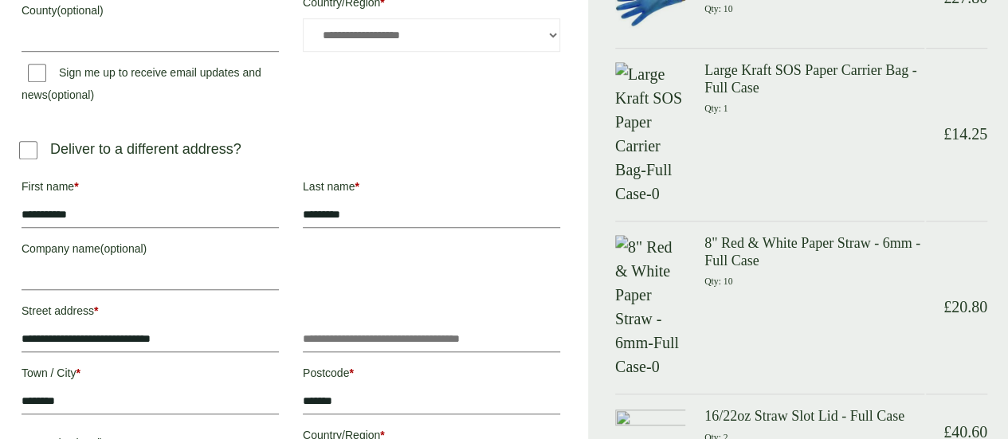
scroll to position [558, 0]
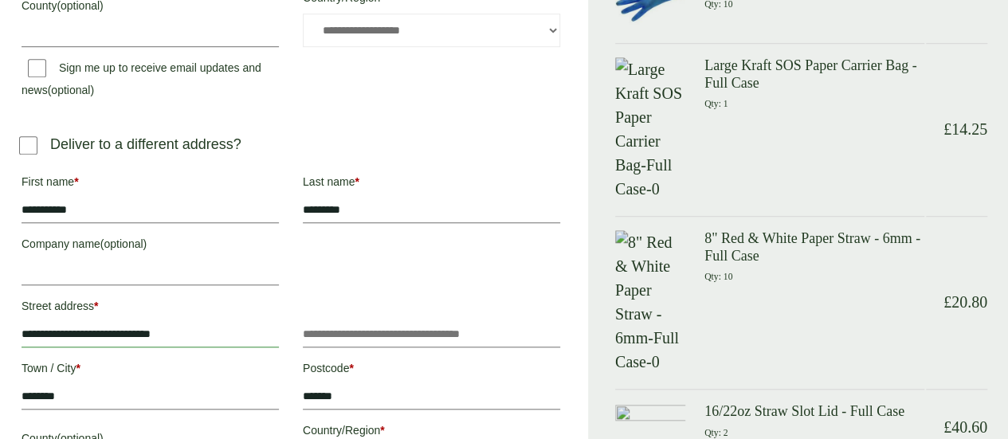
click at [258, 331] on input "**********" at bounding box center [150, 334] width 257 height 25
type input "**********"
type input "*********"
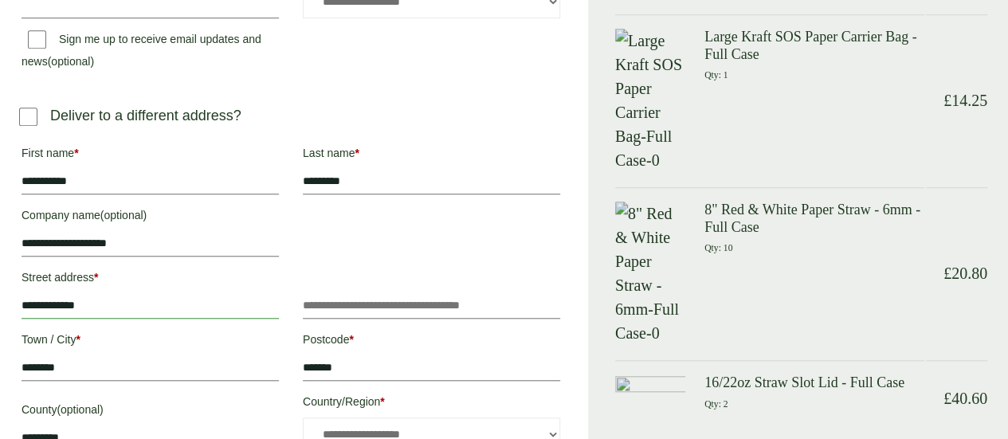
scroll to position [717, 0]
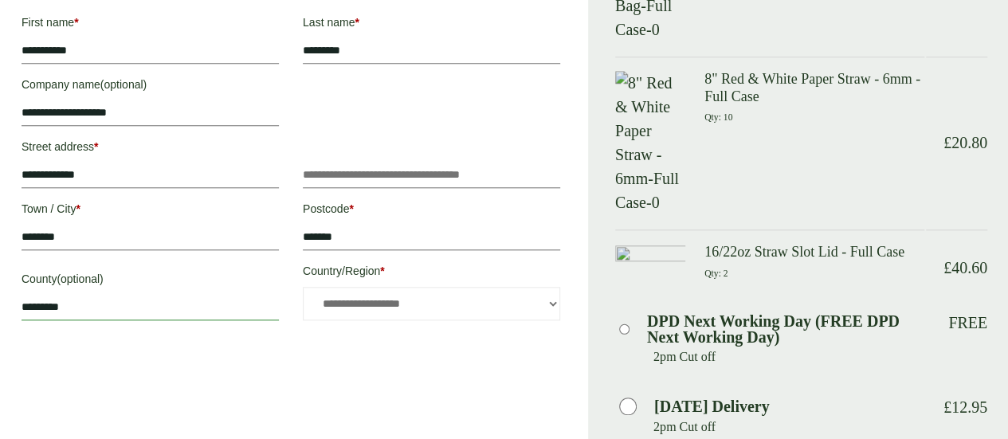
click at [202, 310] on input "*********" at bounding box center [150, 307] width 257 height 25
click at [192, 238] on input "********" at bounding box center [150, 237] width 257 height 25
type input "*******"
click at [378, 241] on input "*******" at bounding box center [431, 237] width 257 height 25
type input "*******"
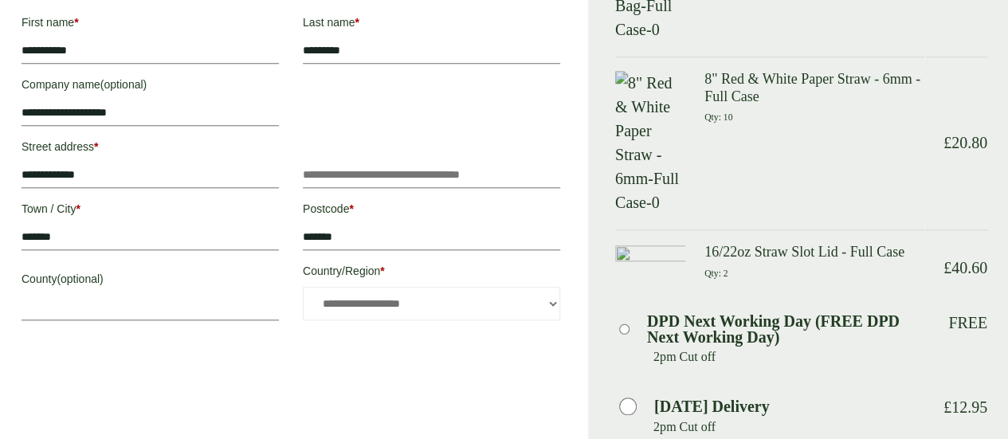
click at [225, 415] on div "**********" at bounding box center [294, 229] width 588 height 1893
click at [403, 171] on input "Flat, suite, unit, etc. (optional)" at bounding box center [431, 175] width 257 height 25
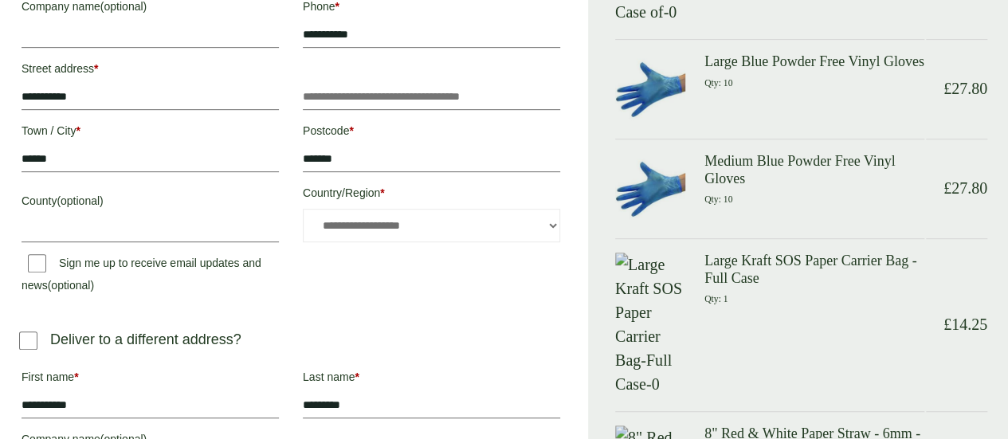
scroll to position [398, 0]
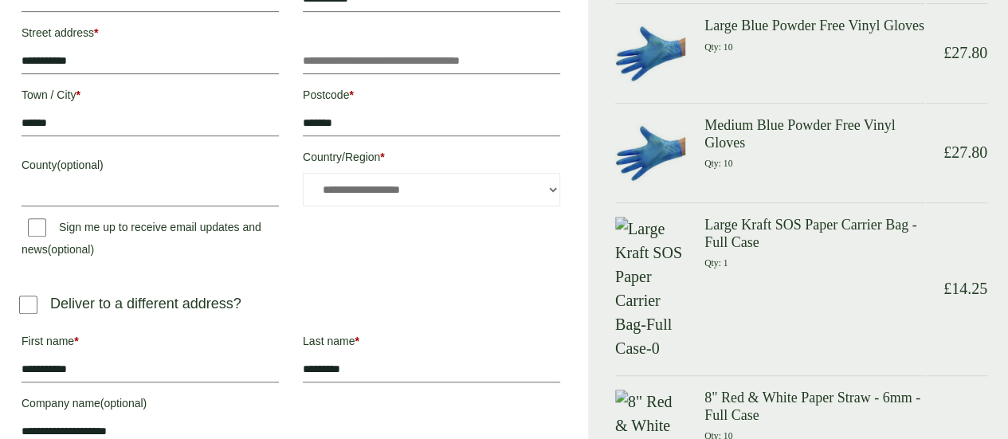
type input "**********"
drag, startPoint x: 288, startPoint y: 292, endPoint x: 89, endPoint y: 291, distance: 198.4
click at [89, 293] on h3 "Deliver to a different address?" at bounding box center [290, 310] width 543 height 34
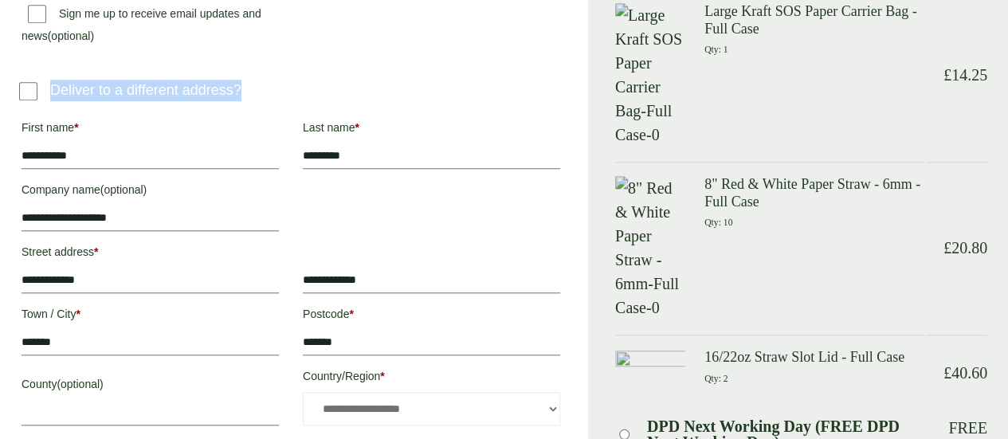
scroll to position [637, 0]
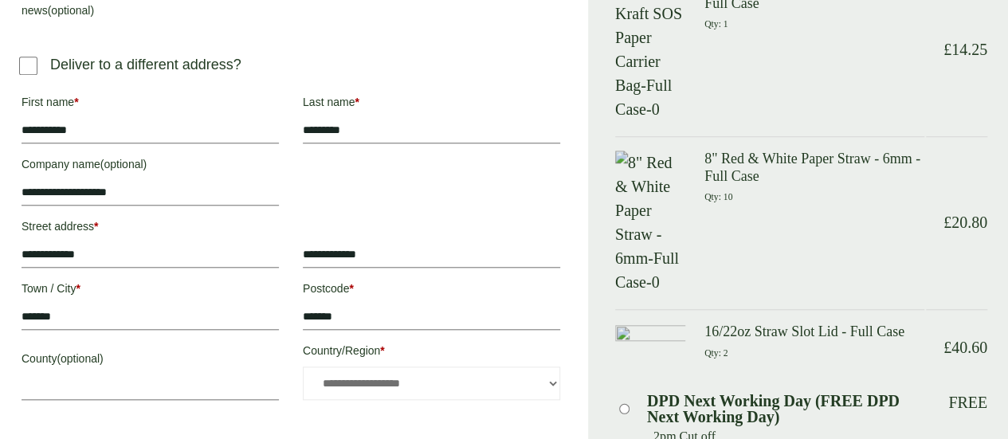
click at [274, 423] on div "**********" at bounding box center [294, 309] width 588 height 1893
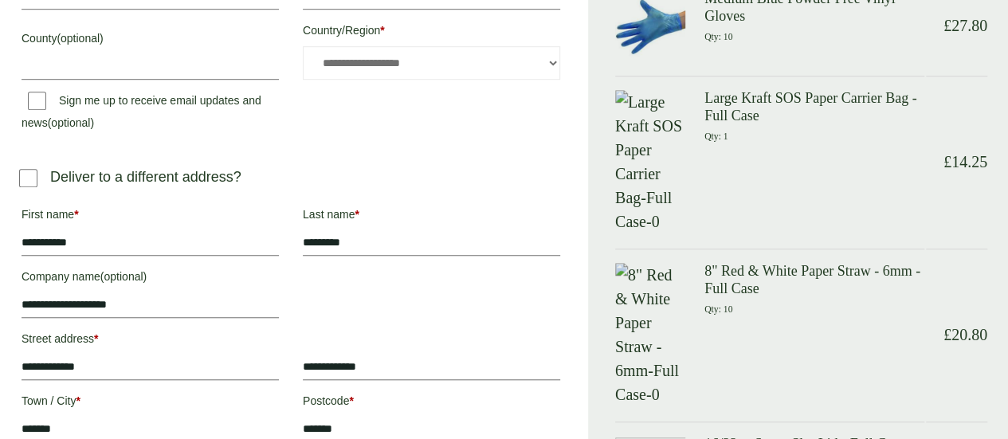
scroll to position [558, 0]
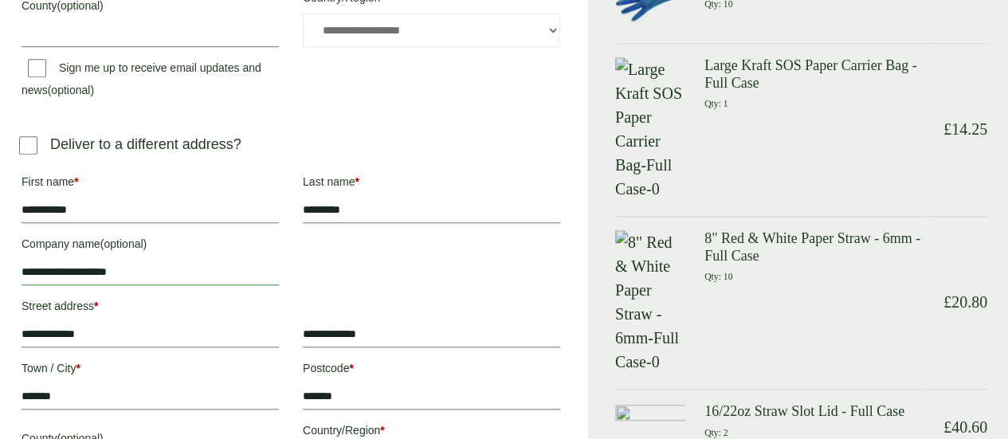
click at [196, 276] on input "**********" at bounding box center [150, 272] width 257 height 25
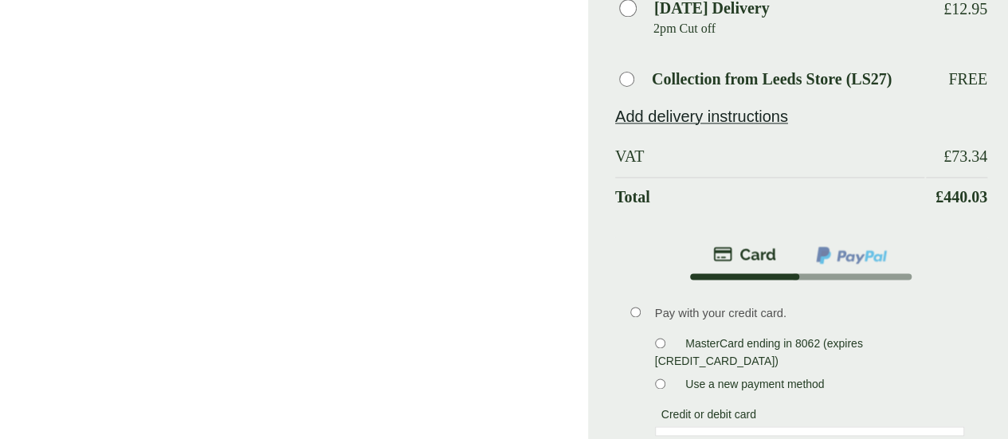
scroll to position [876, 0]
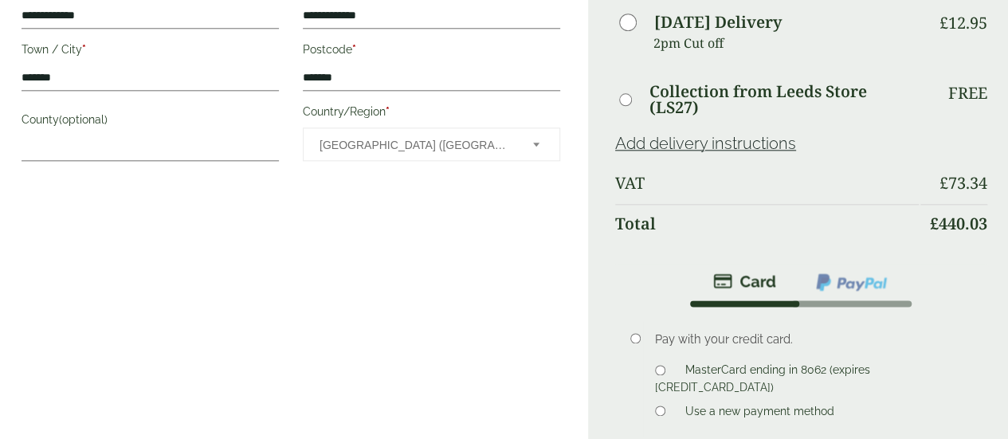
click at [821, 292] on img at bounding box center [851, 282] width 74 height 21
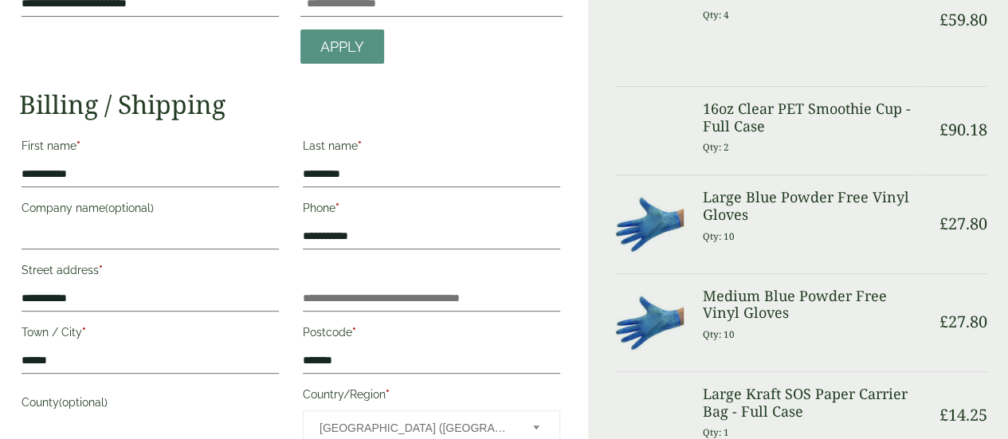
scroll to position [159, 0]
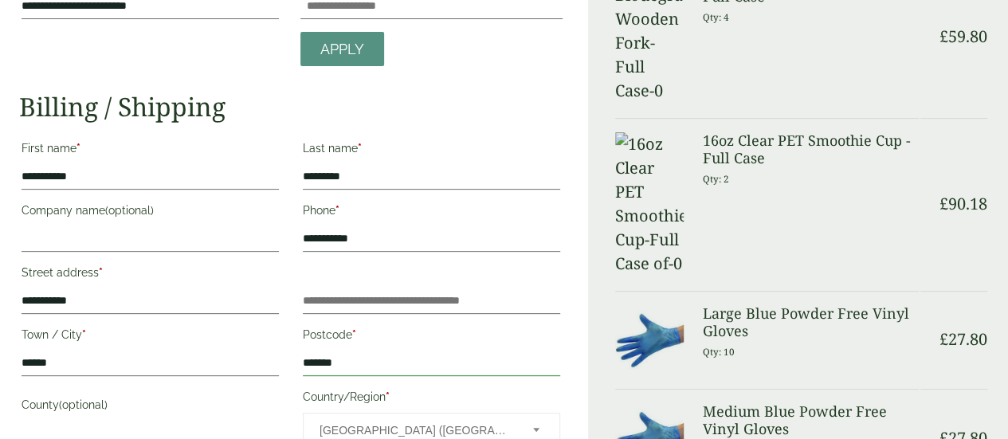
drag, startPoint x: 320, startPoint y: 355, endPoint x: 57, endPoint y: 301, distance: 268.4
click at [57, 301] on div "**********" at bounding box center [291, 321] width 562 height 373
click at [80, 300] on input "**********" at bounding box center [150, 300] width 257 height 25
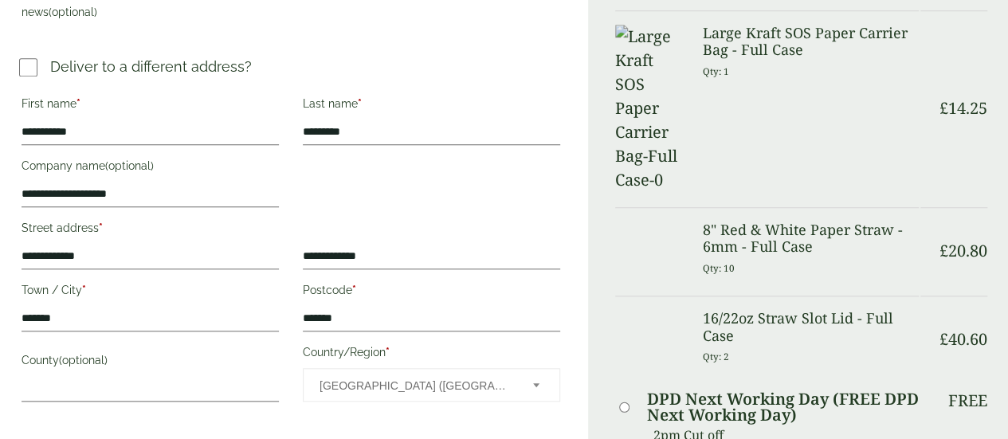
scroll to position [637, 0]
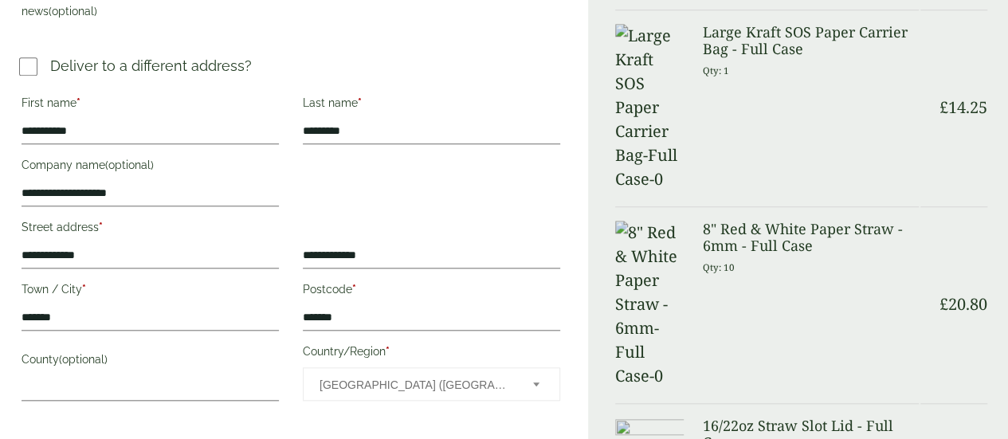
click at [355, 156] on div "**********" at bounding box center [291, 248] width 562 height 319
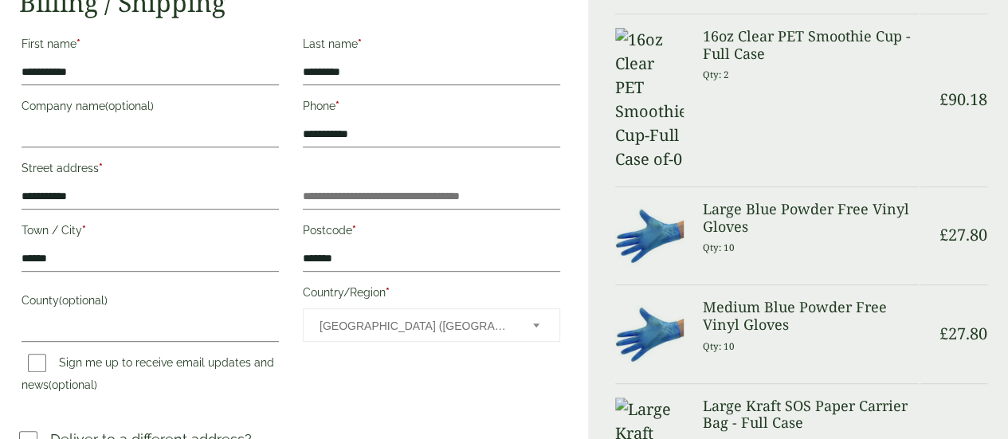
scroll to position [238, 0]
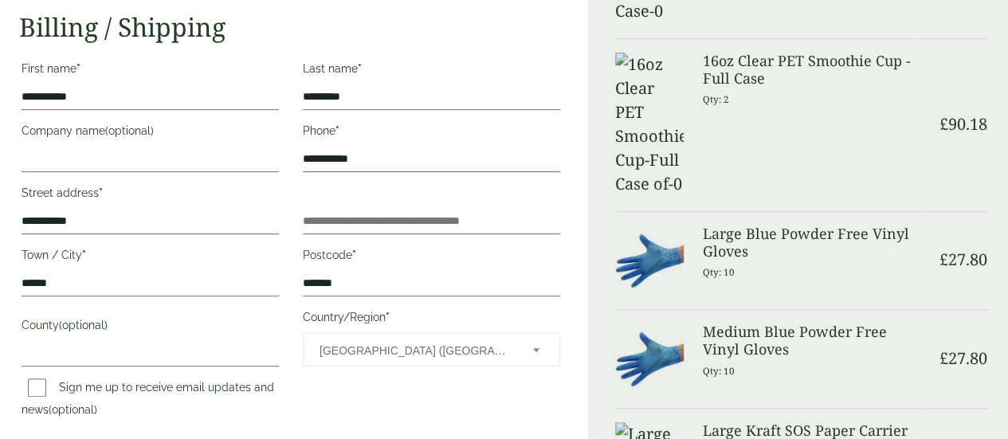
click at [355, 156] on input "**********" at bounding box center [431, 159] width 257 height 25
click at [201, 182] on label "Street address *" at bounding box center [150, 195] width 257 height 27
click at [201, 209] on input "**********" at bounding box center [150, 221] width 257 height 25
